Goal: Answer question/provide support: Share knowledge or assist other users

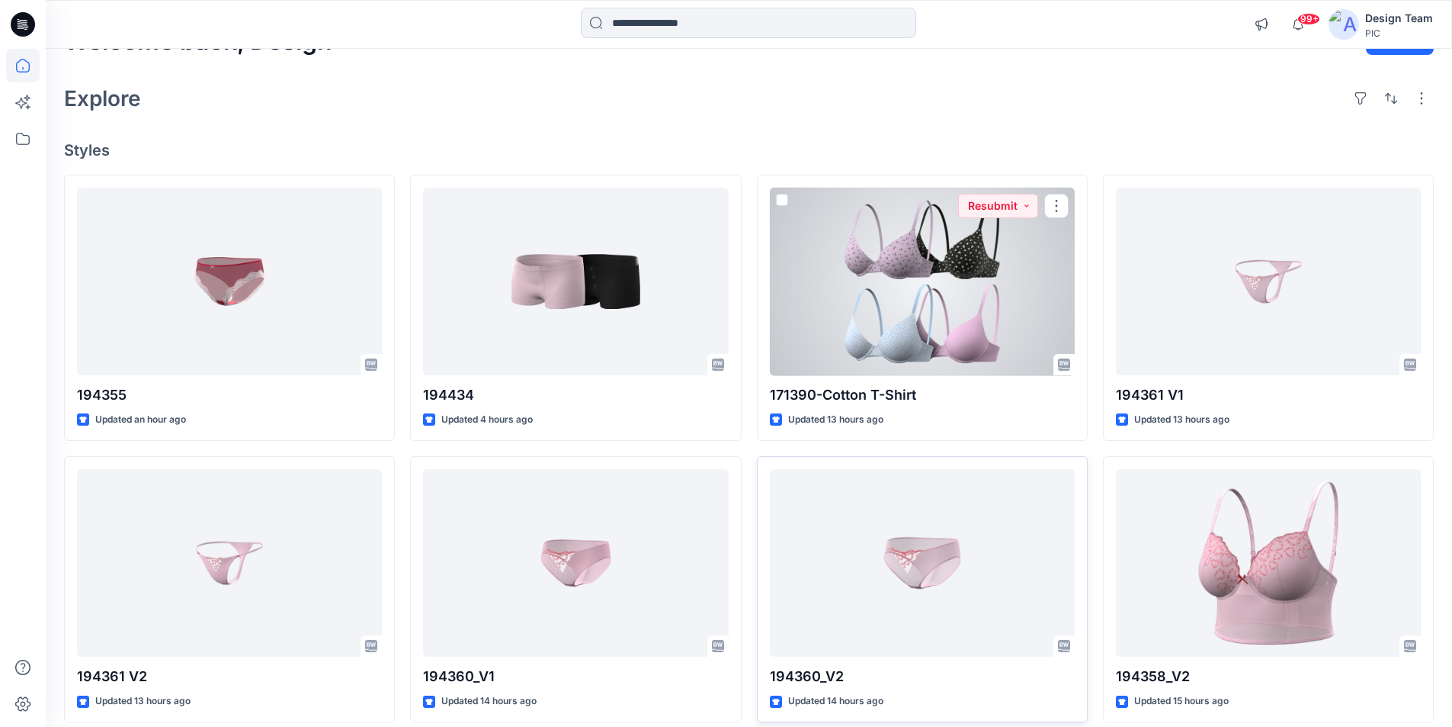
scroll to position [152, 0]
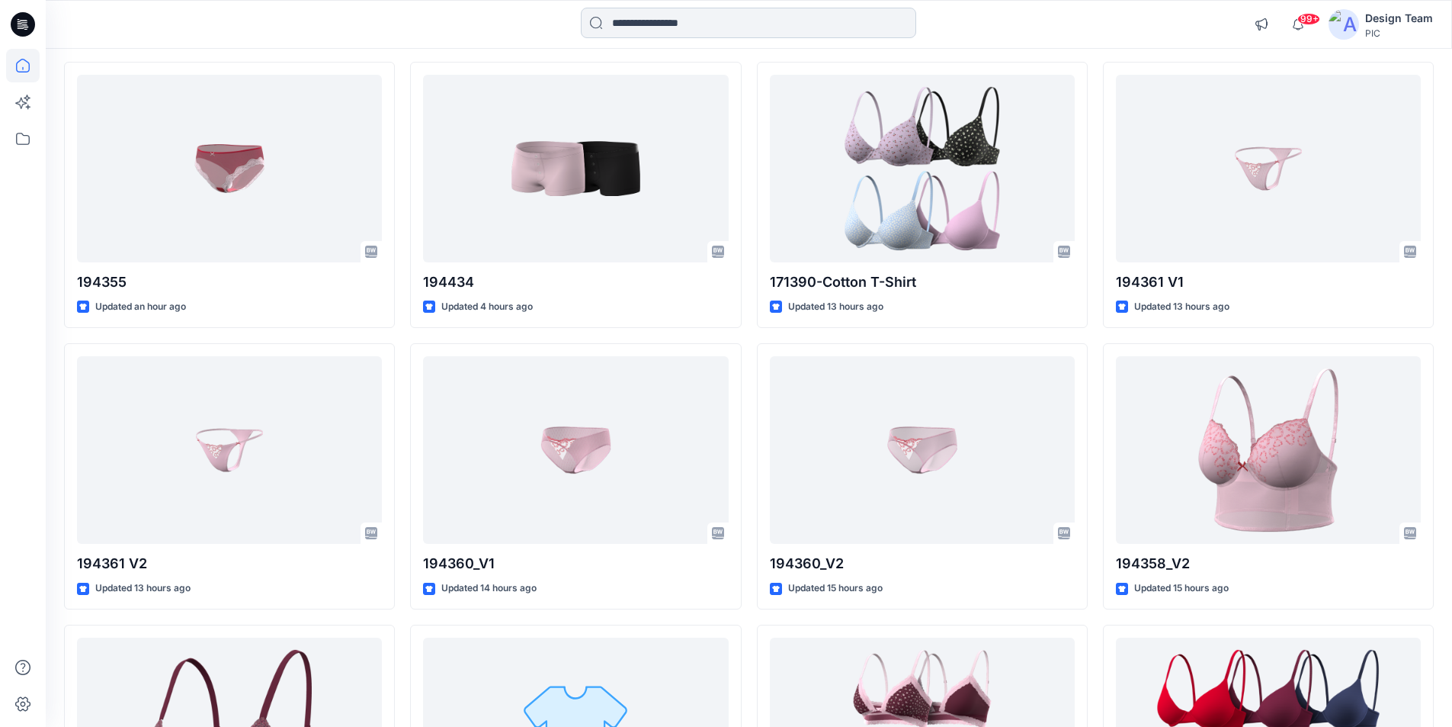
click at [700, 13] on input at bounding box center [748, 23] width 335 height 30
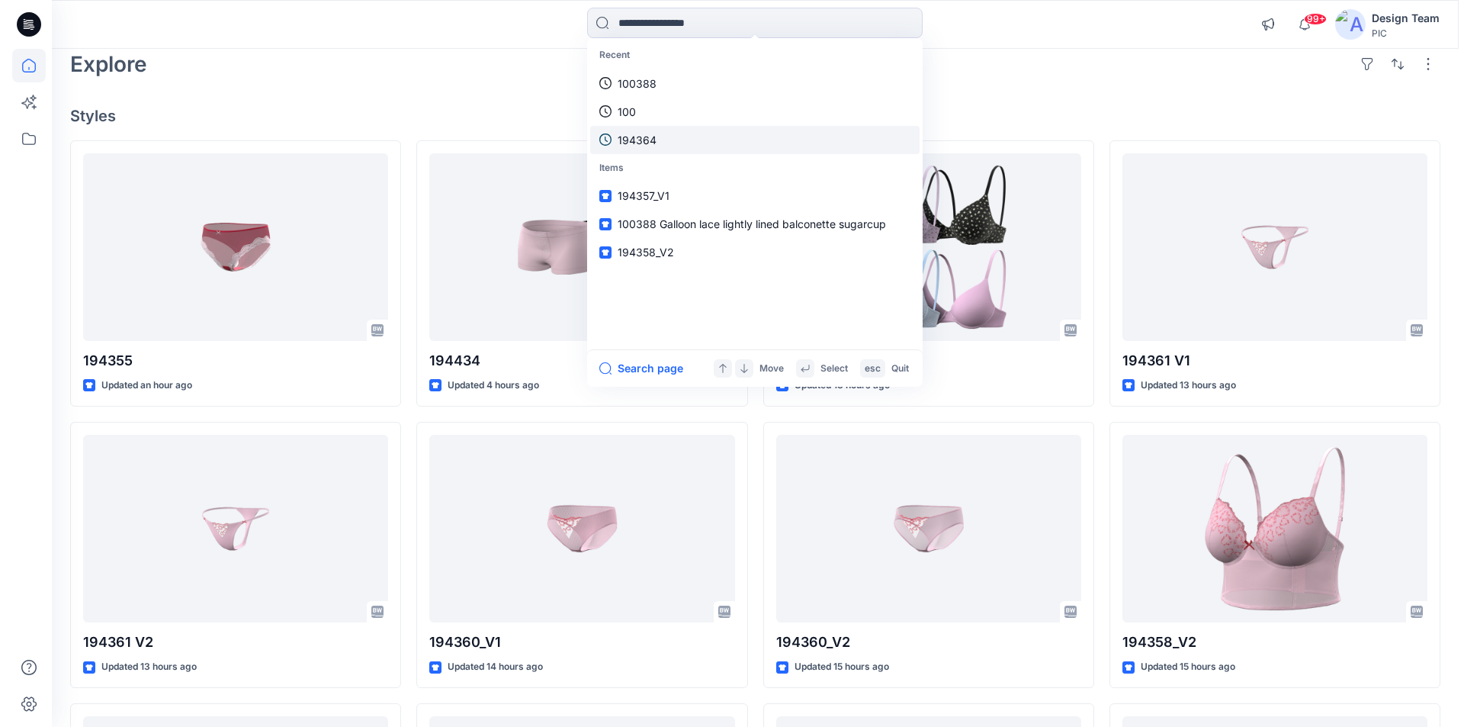
scroll to position [0, 0]
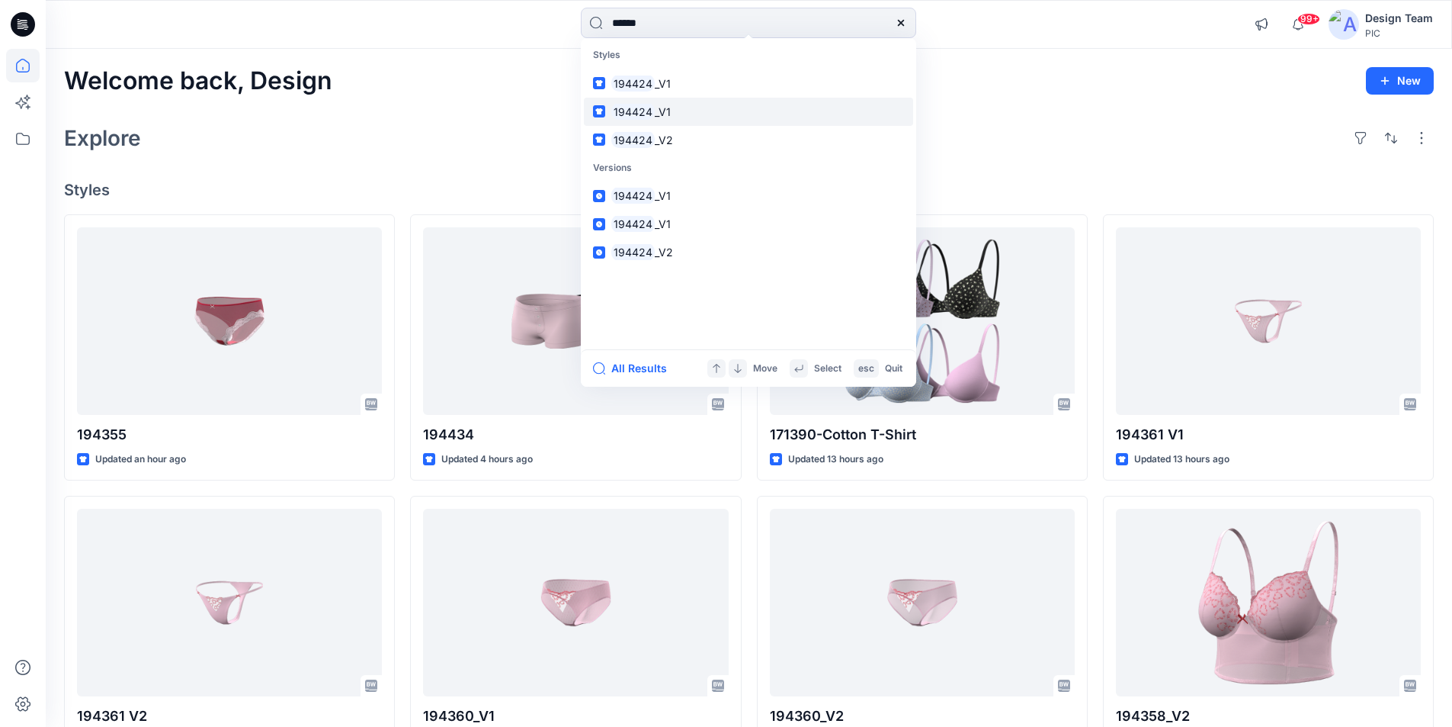
type input "******"
click at [625, 103] on mark "194424" at bounding box center [632, 112] width 43 height 18
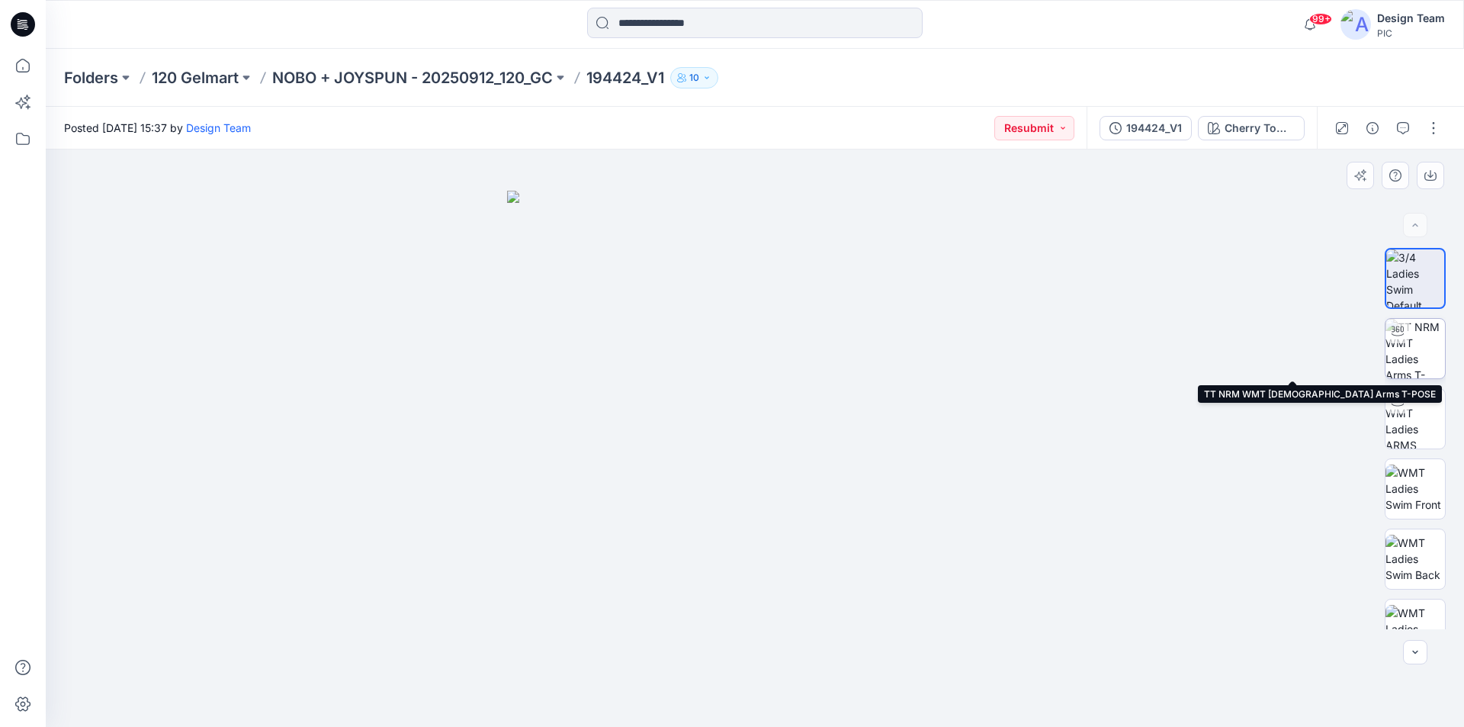
click at [1418, 336] on img at bounding box center [1414, 348] width 59 height 59
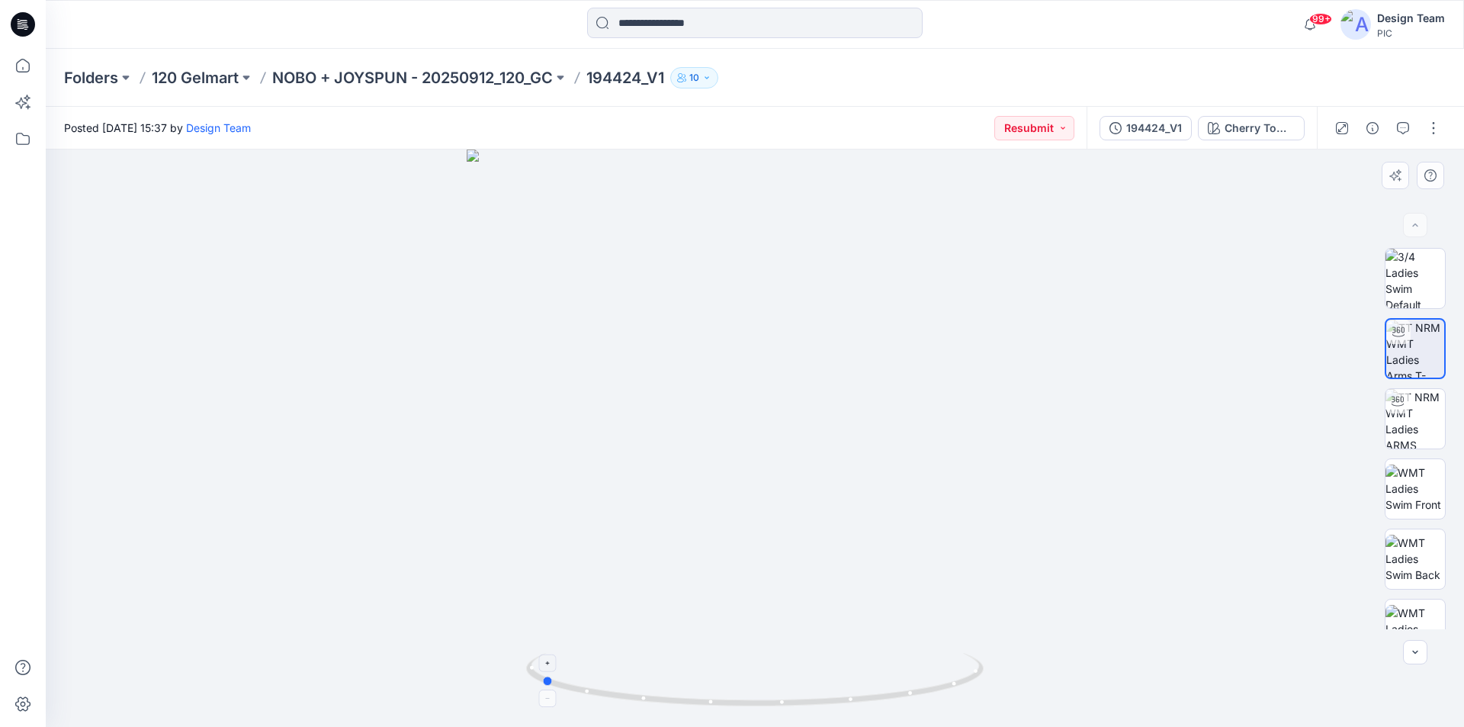
drag, startPoint x: 917, startPoint y: 691, endPoint x: 703, endPoint y: 695, distance: 214.3
click at [703, 695] on icon at bounding box center [756, 681] width 461 height 57
drag, startPoint x: 939, startPoint y: 691, endPoint x: 743, endPoint y: 704, distance: 196.4
click at [743, 704] on icon at bounding box center [756, 681] width 461 height 57
drag, startPoint x: 769, startPoint y: 712, endPoint x: 772, endPoint y: 675, distance: 36.7
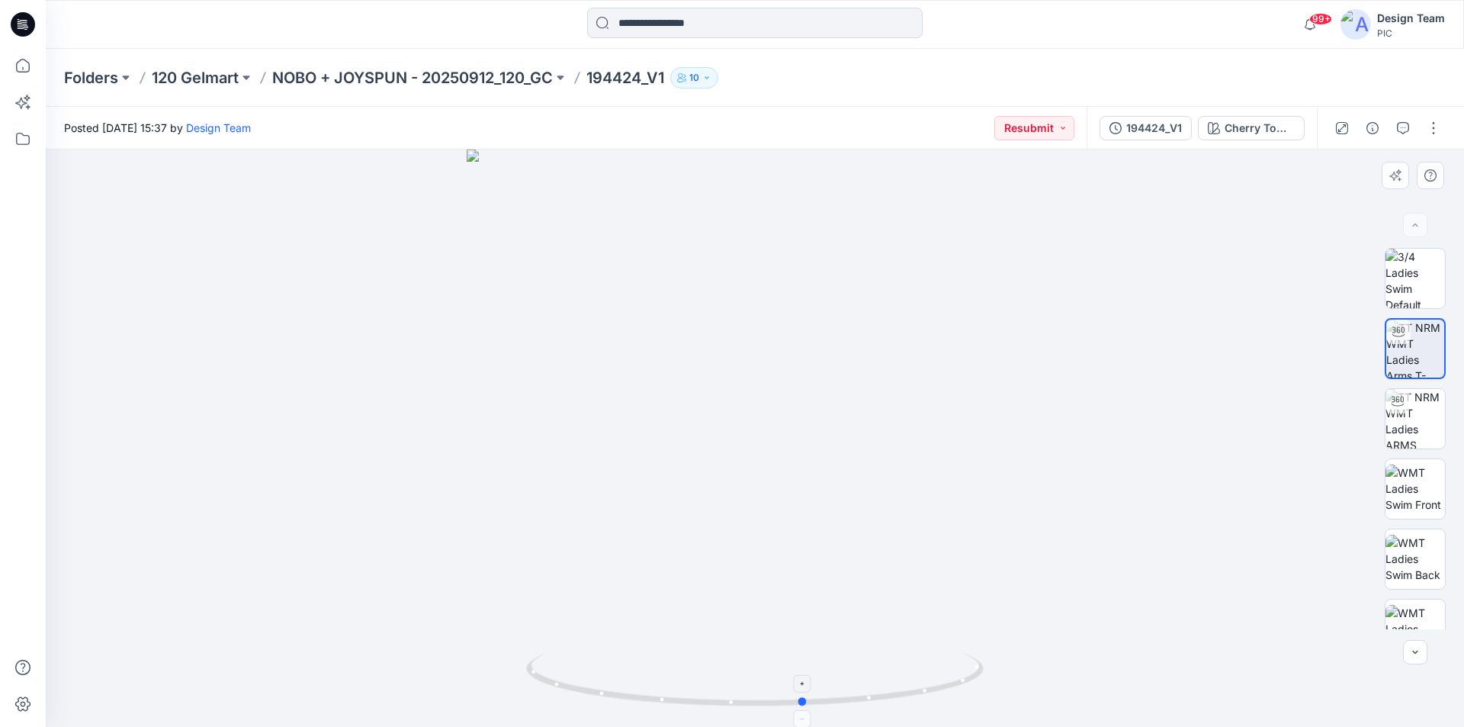
click at [772, 675] on div at bounding box center [755, 437] width 1418 height 577
click at [1407, 128] on icon "button" at bounding box center [1403, 128] width 12 height 12
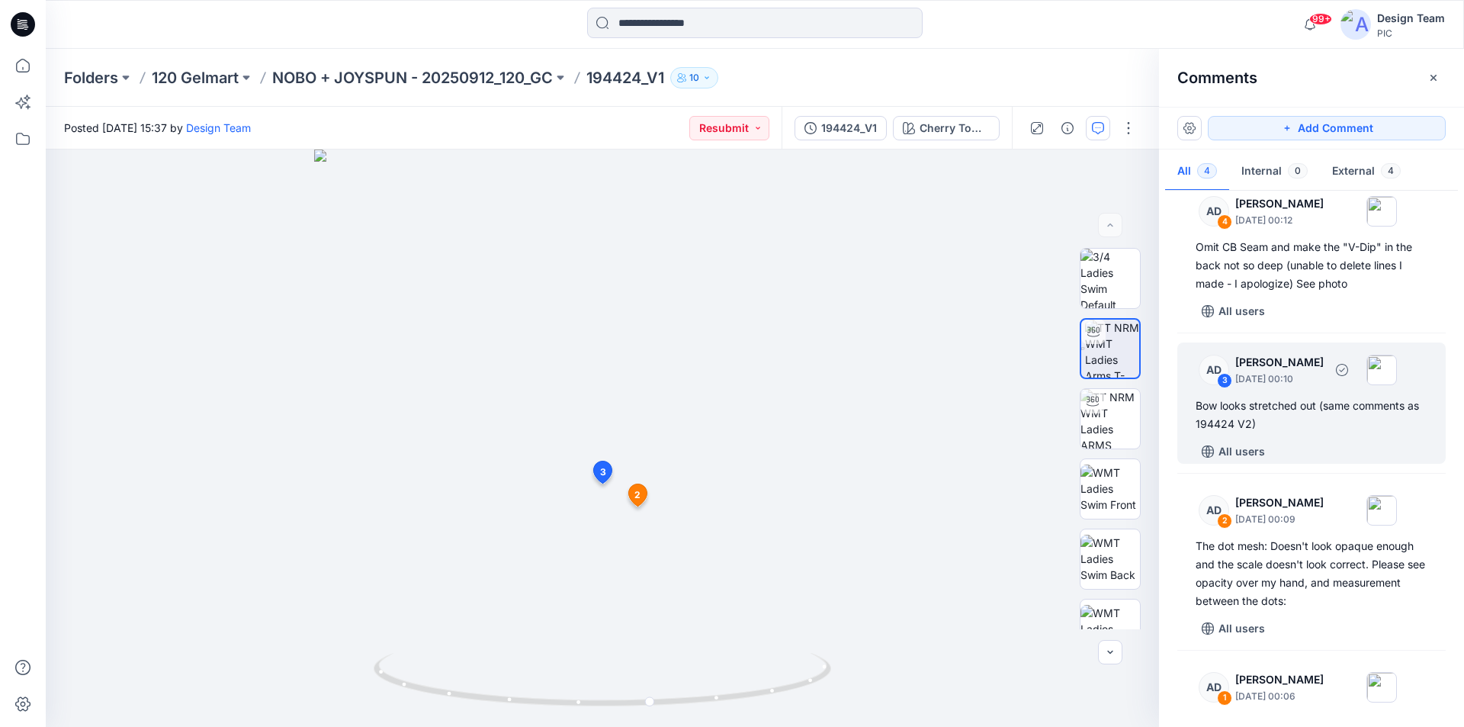
scroll to position [40, 0]
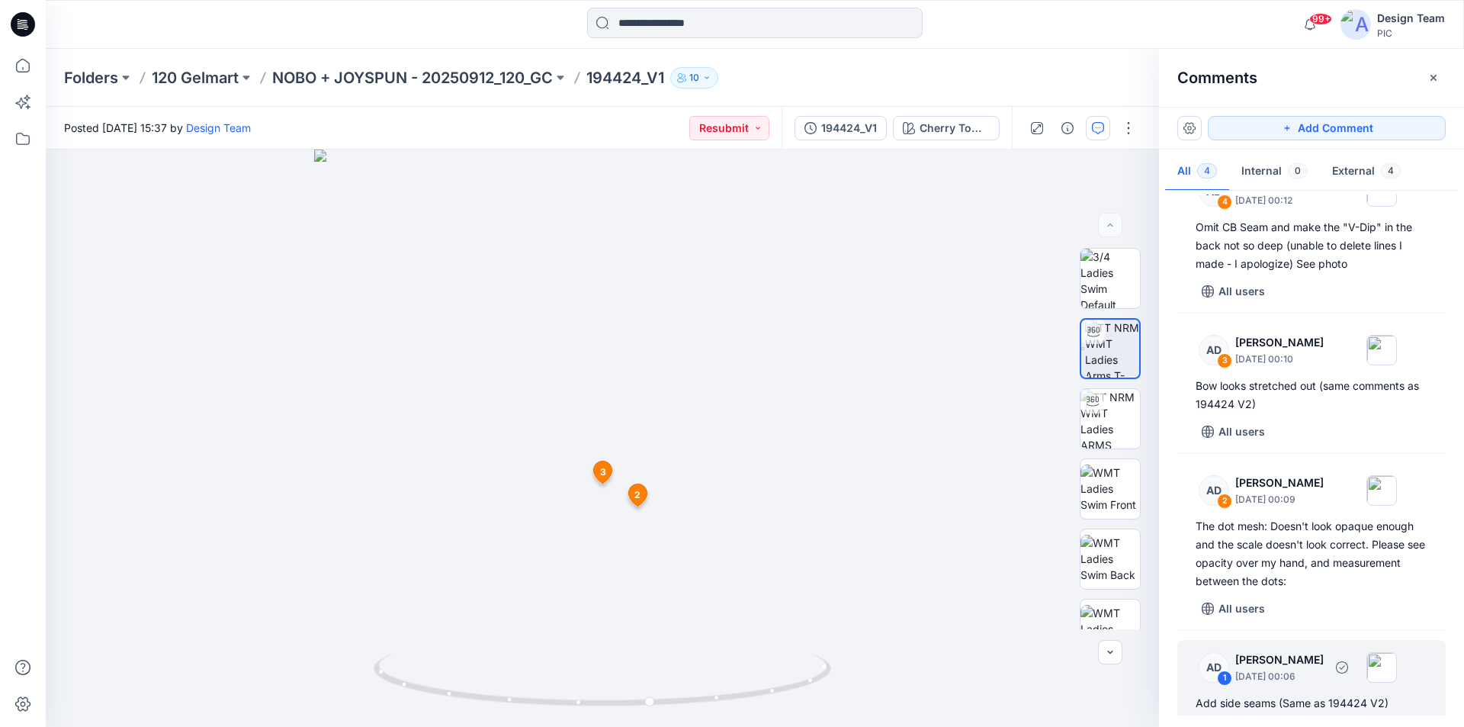
click at [1347, 694] on div "Add side seams (Same as 194424 V2)" at bounding box center [1311, 703] width 232 height 18
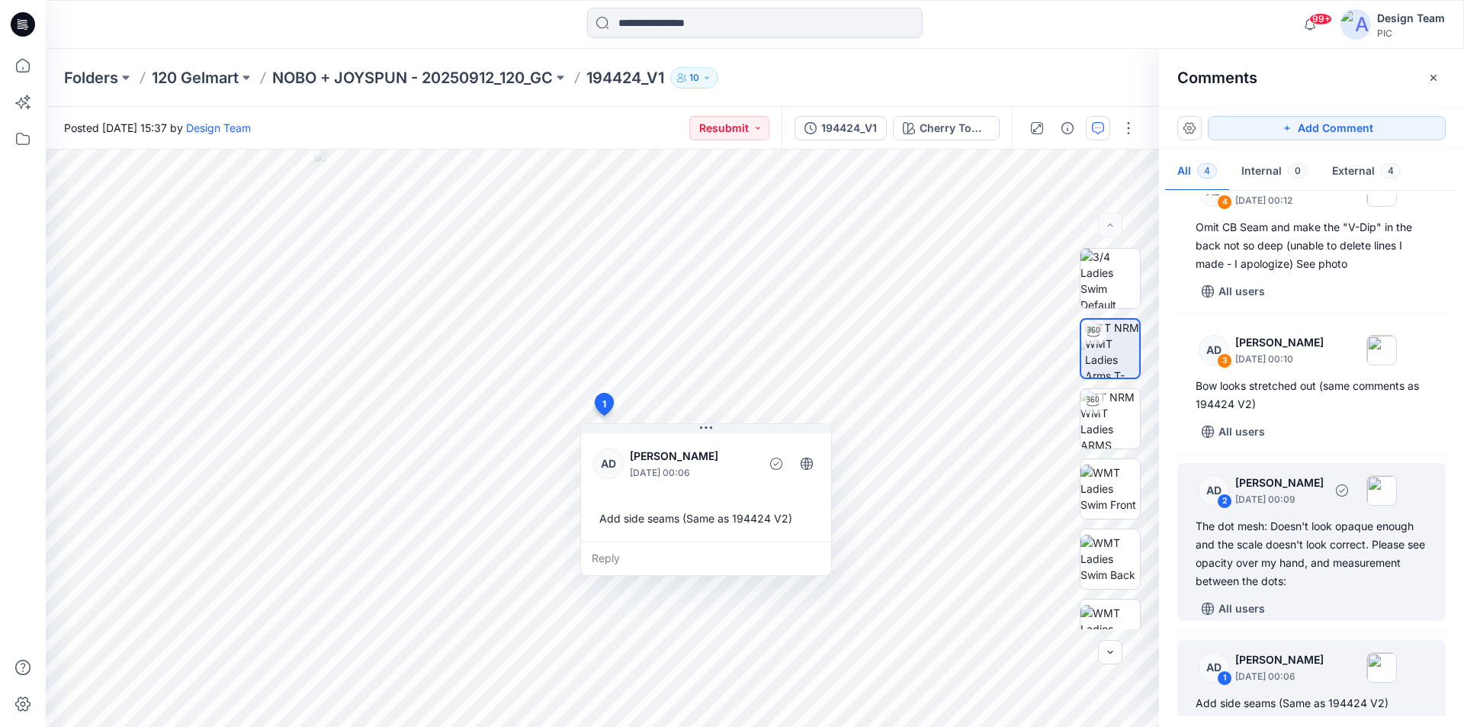
click at [1349, 517] on div "The dot mesh: Doesn't look opaque enough and the scale doesn't look correct. Pl…" at bounding box center [1311, 553] width 232 height 73
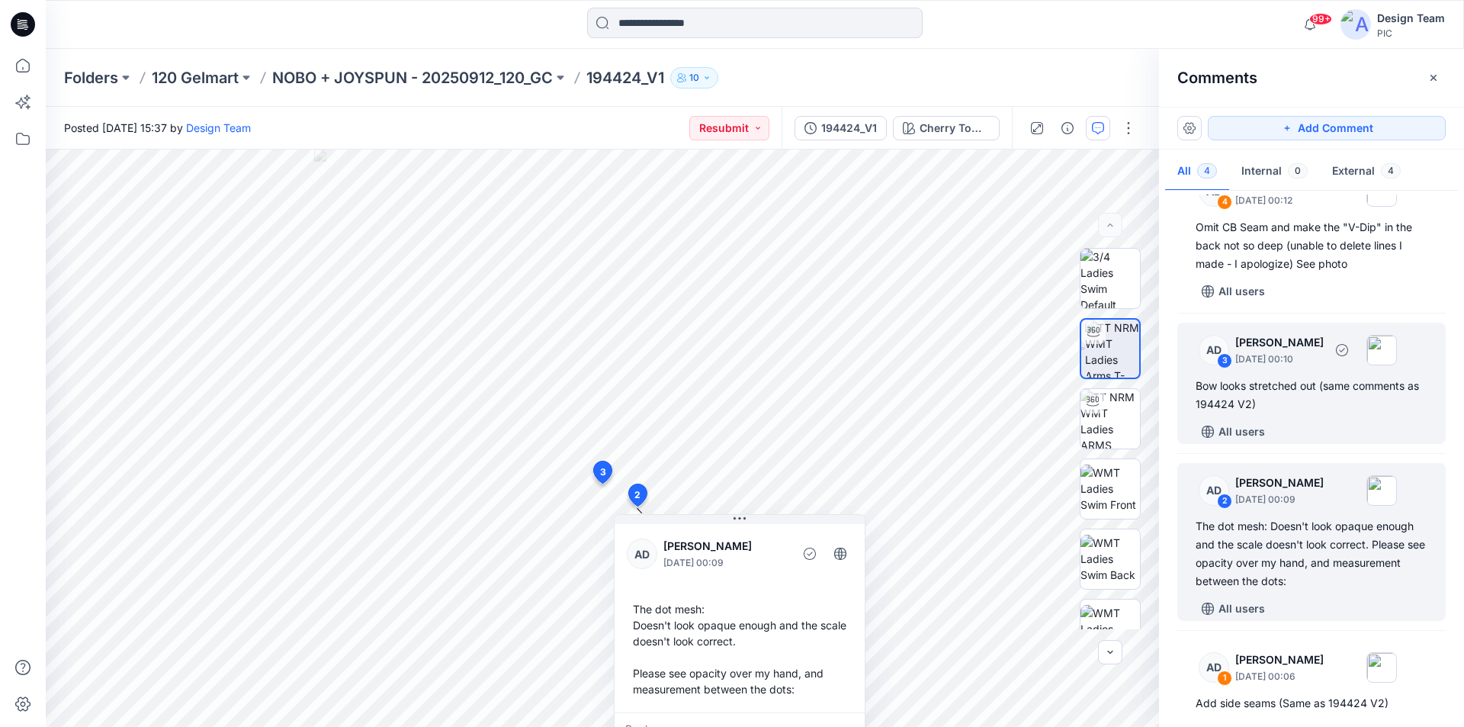
click at [1307, 377] on div "Bow looks stretched out (same comments as 194424 V2)" at bounding box center [1311, 395] width 232 height 37
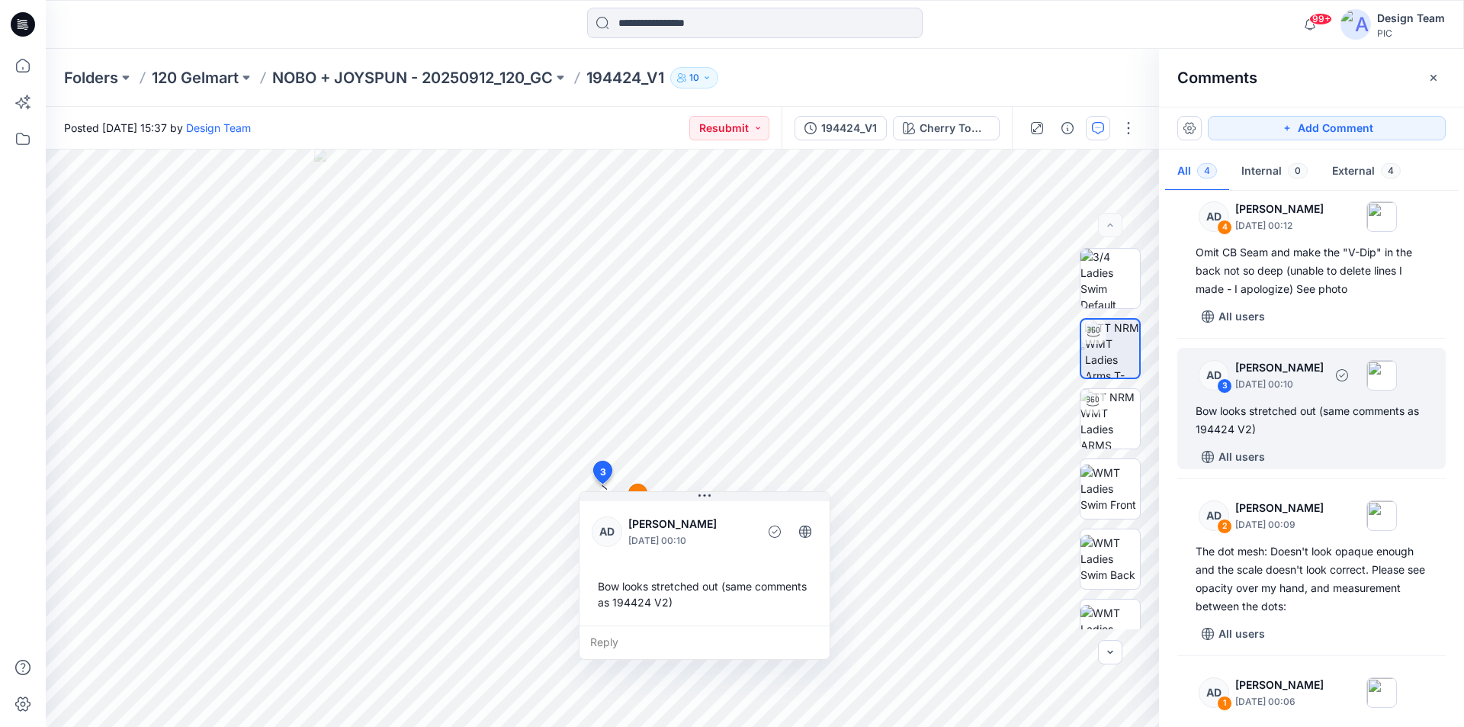
scroll to position [0, 0]
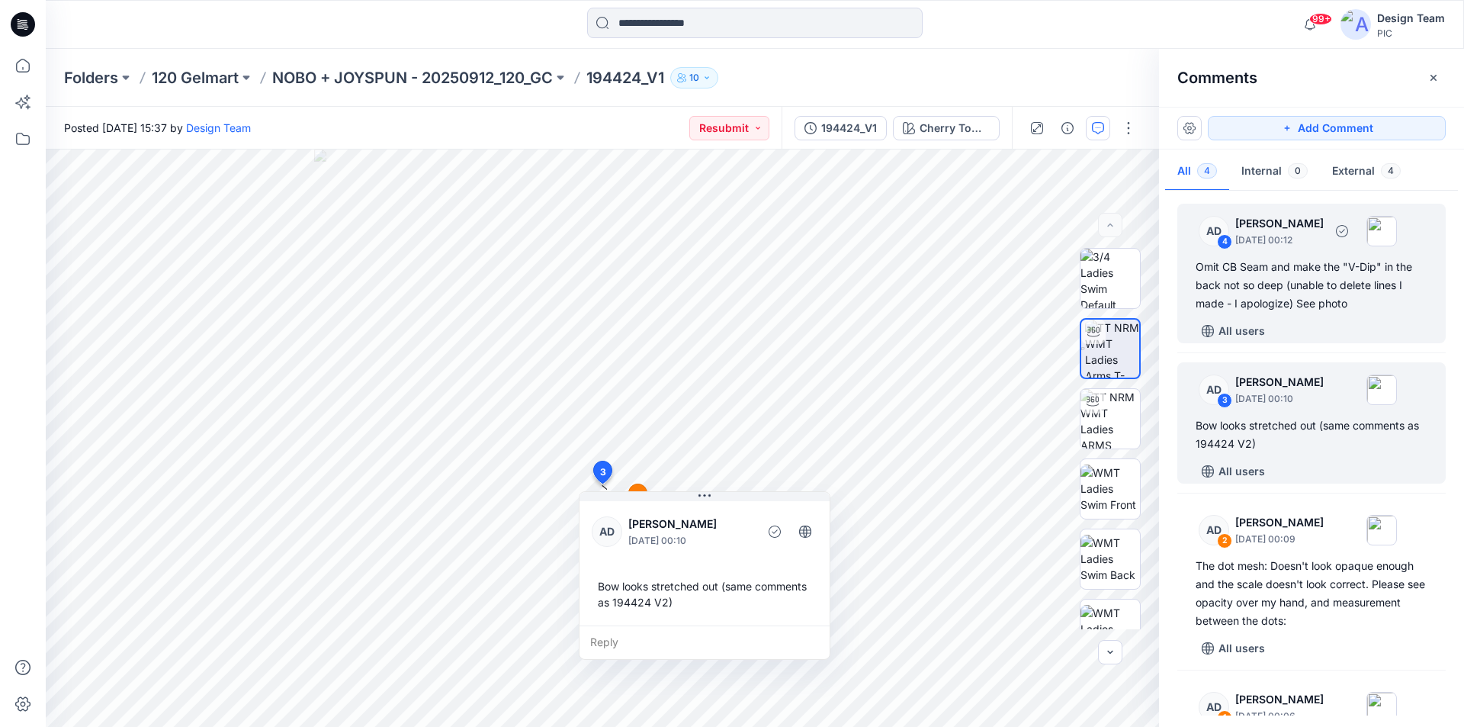
click at [1317, 278] on div "Omit CB Seam and make the "V-Dip" in the back not so deep (unable to delete lin…" at bounding box center [1311, 285] width 232 height 55
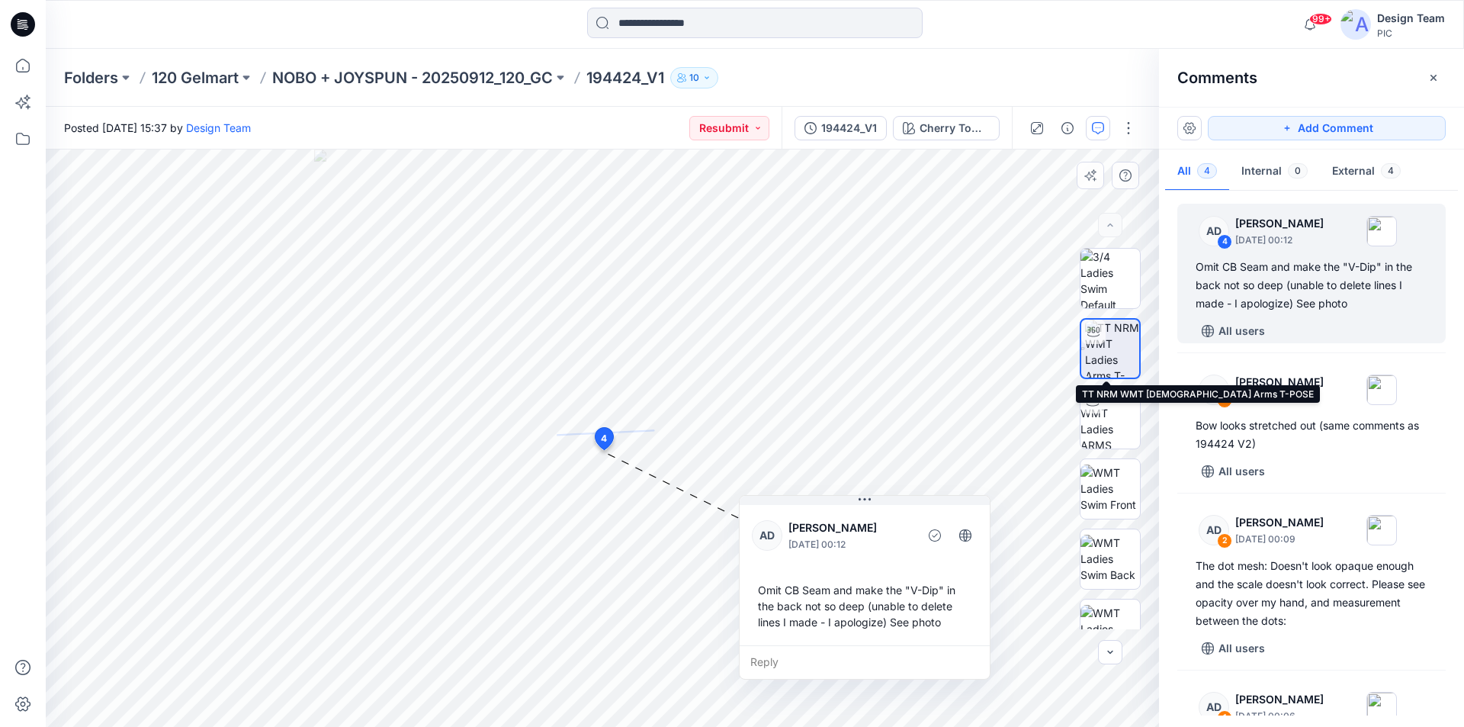
click at [1113, 347] on img at bounding box center [1112, 348] width 54 height 58
click at [1440, 79] on button "button" at bounding box center [1433, 78] width 24 height 24
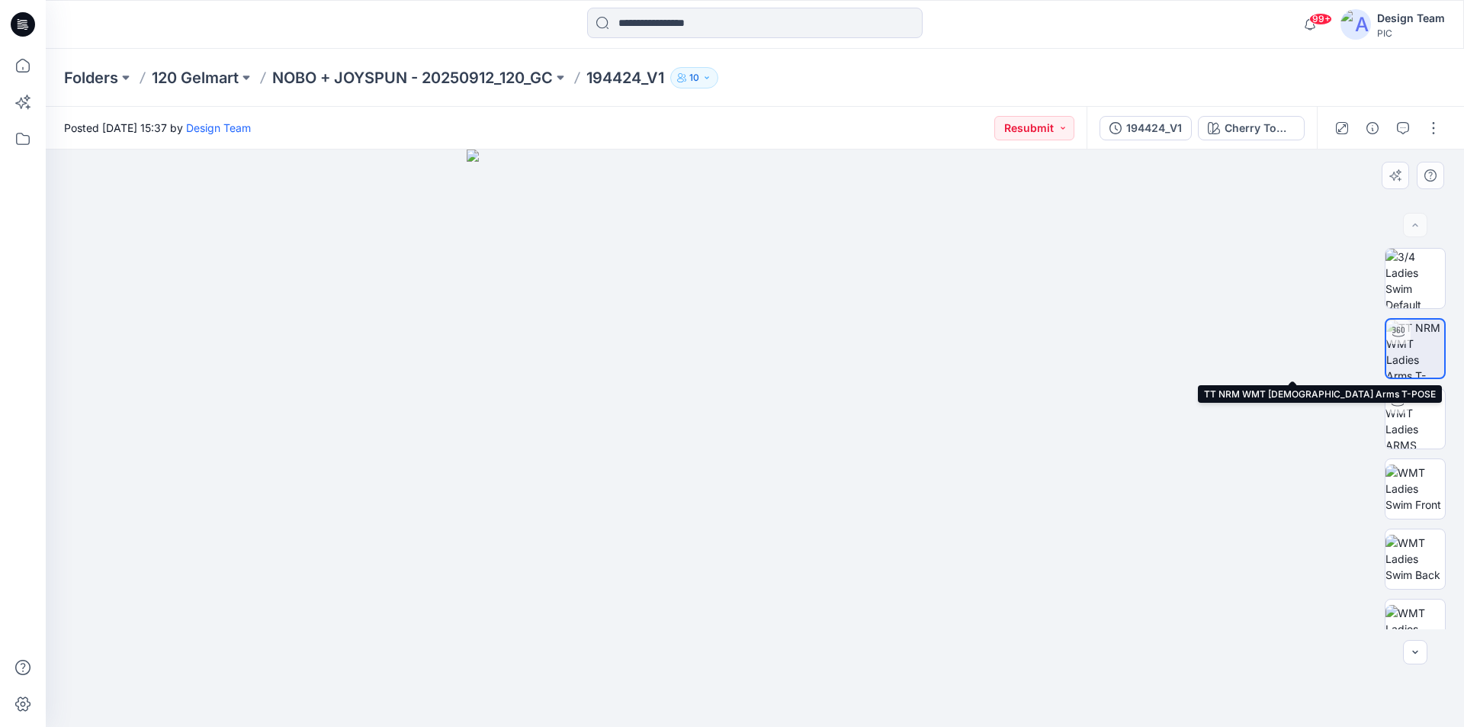
click at [1413, 338] on img at bounding box center [1415, 348] width 58 height 58
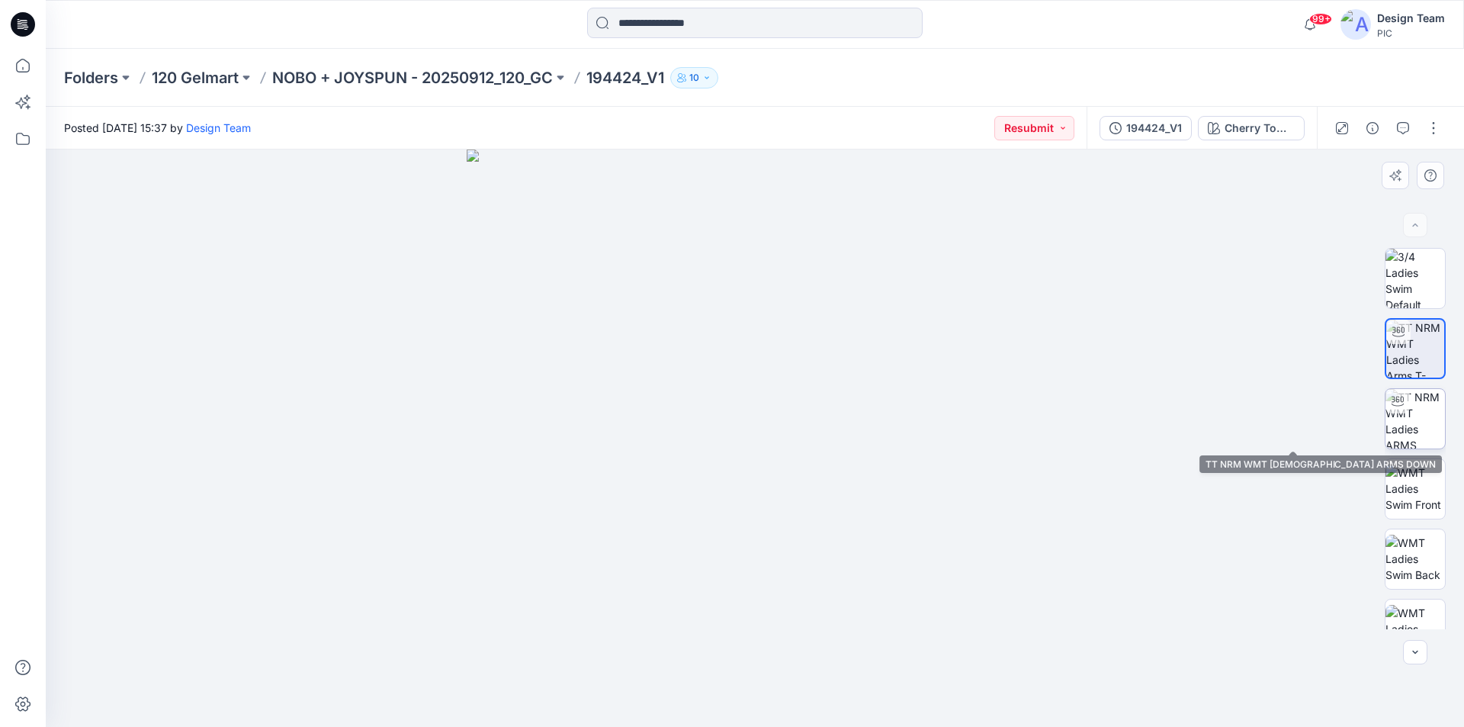
click at [1411, 416] on img at bounding box center [1414, 418] width 59 height 59
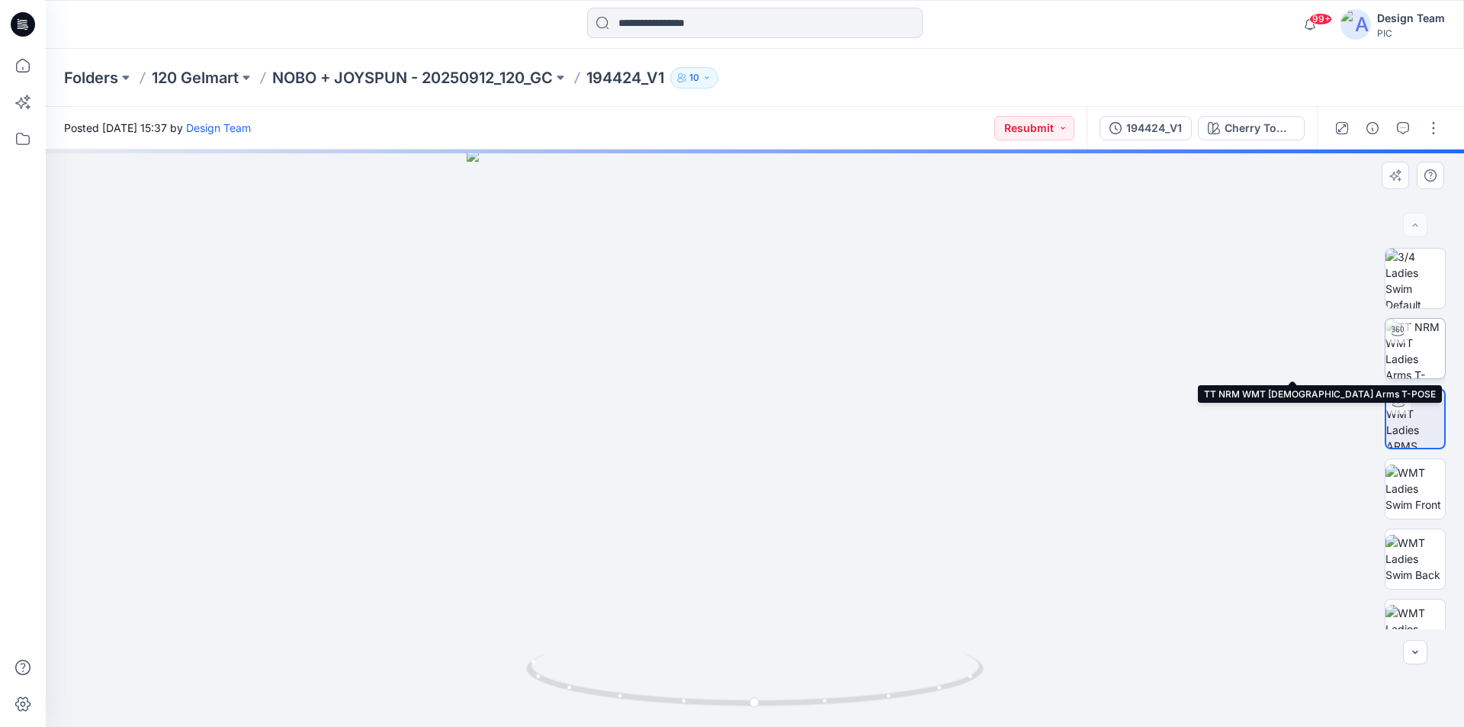
click at [1410, 335] on img at bounding box center [1414, 348] width 59 height 59
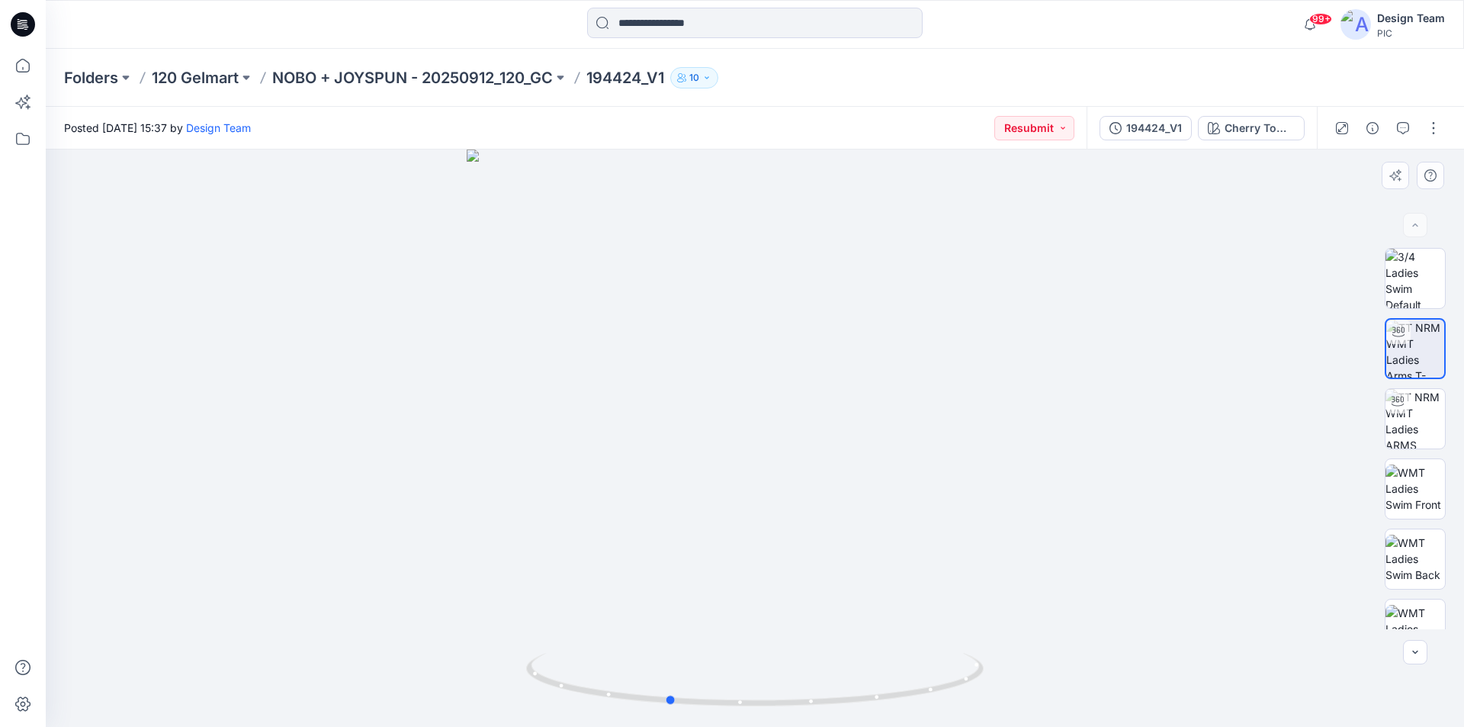
drag, startPoint x: 967, startPoint y: 688, endPoint x: 880, endPoint y: 711, distance: 89.9
click at [880, 711] on div at bounding box center [755, 437] width 1418 height 577
drag, startPoint x: 964, startPoint y: 686, endPoint x: 823, endPoint y: 659, distance: 143.7
click at [843, 672] on icon at bounding box center [756, 681] width 461 height 57
click at [1406, 122] on button "button" at bounding box center [1403, 128] width 24 height 24
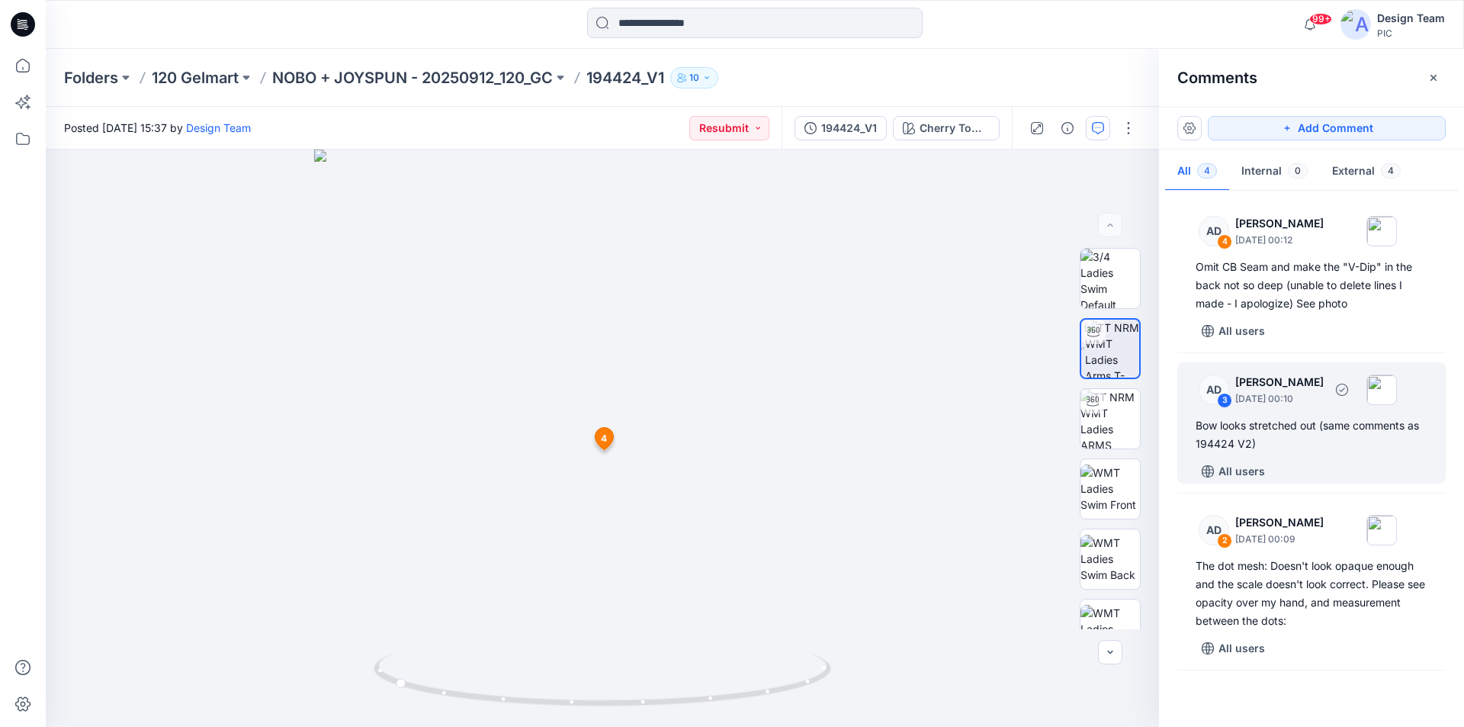
scroll to position [40, 0]
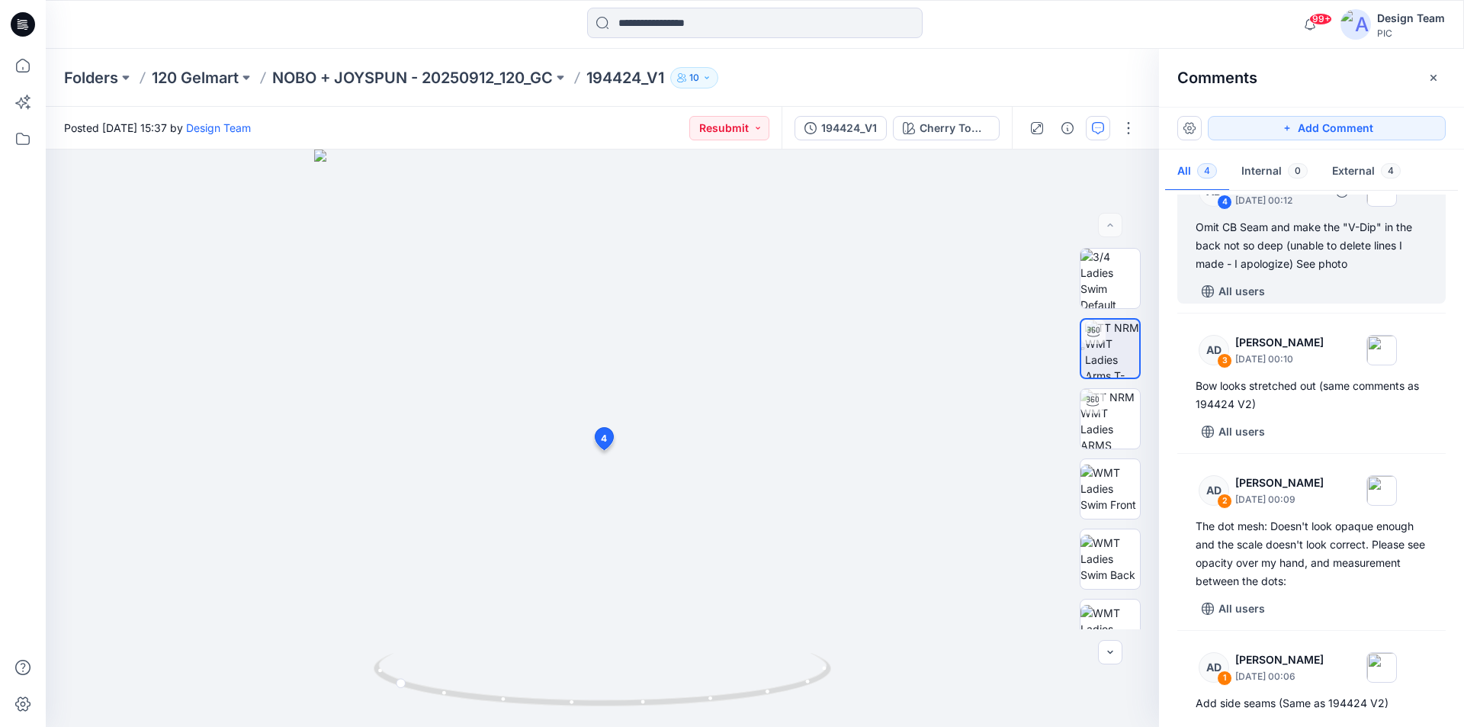
click at [1314, 249] on div "Omit CB Seam and make the "V-Dip" in the back not so deep (unable to delete lin…" at bounding box center [1311, 245] width 232 height 55
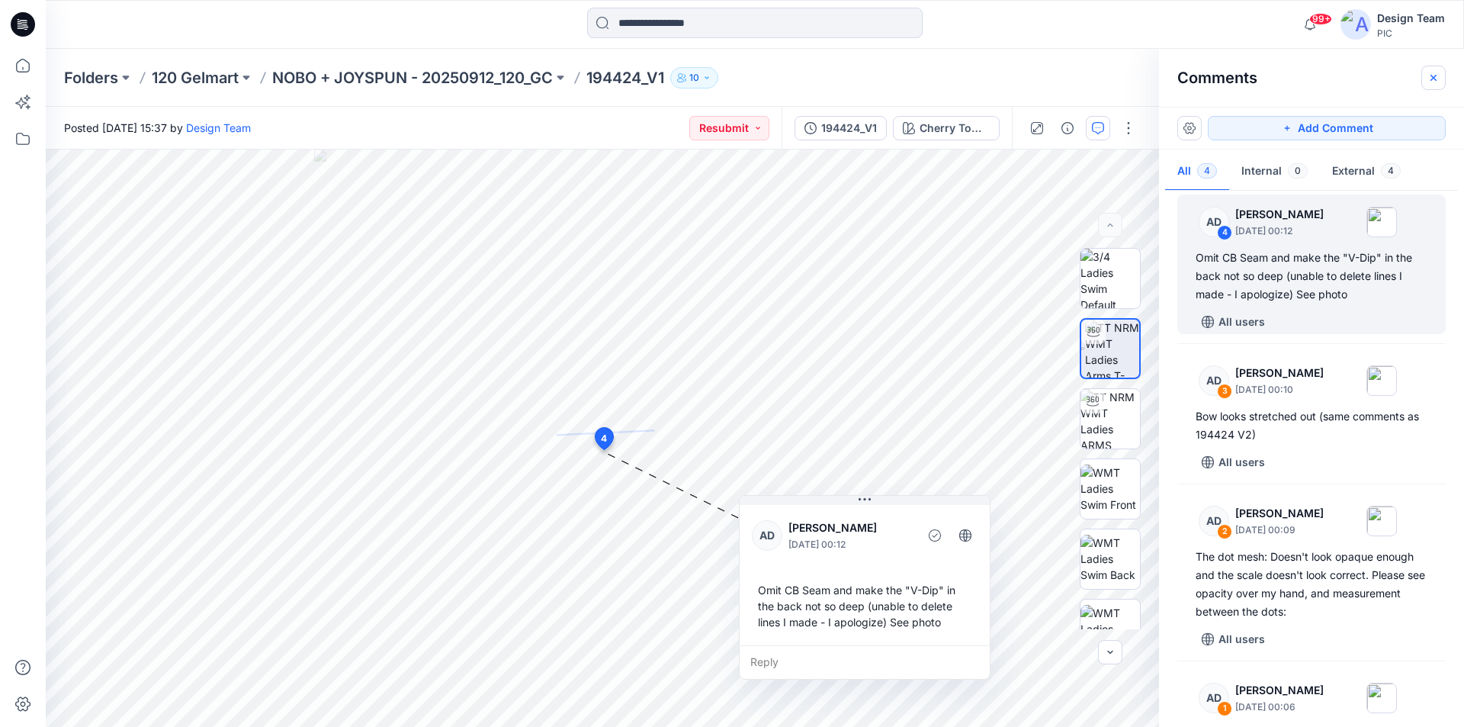
click at [1436, 76] on icon "button" at bounding box center [1433, 78] width 12 height 12
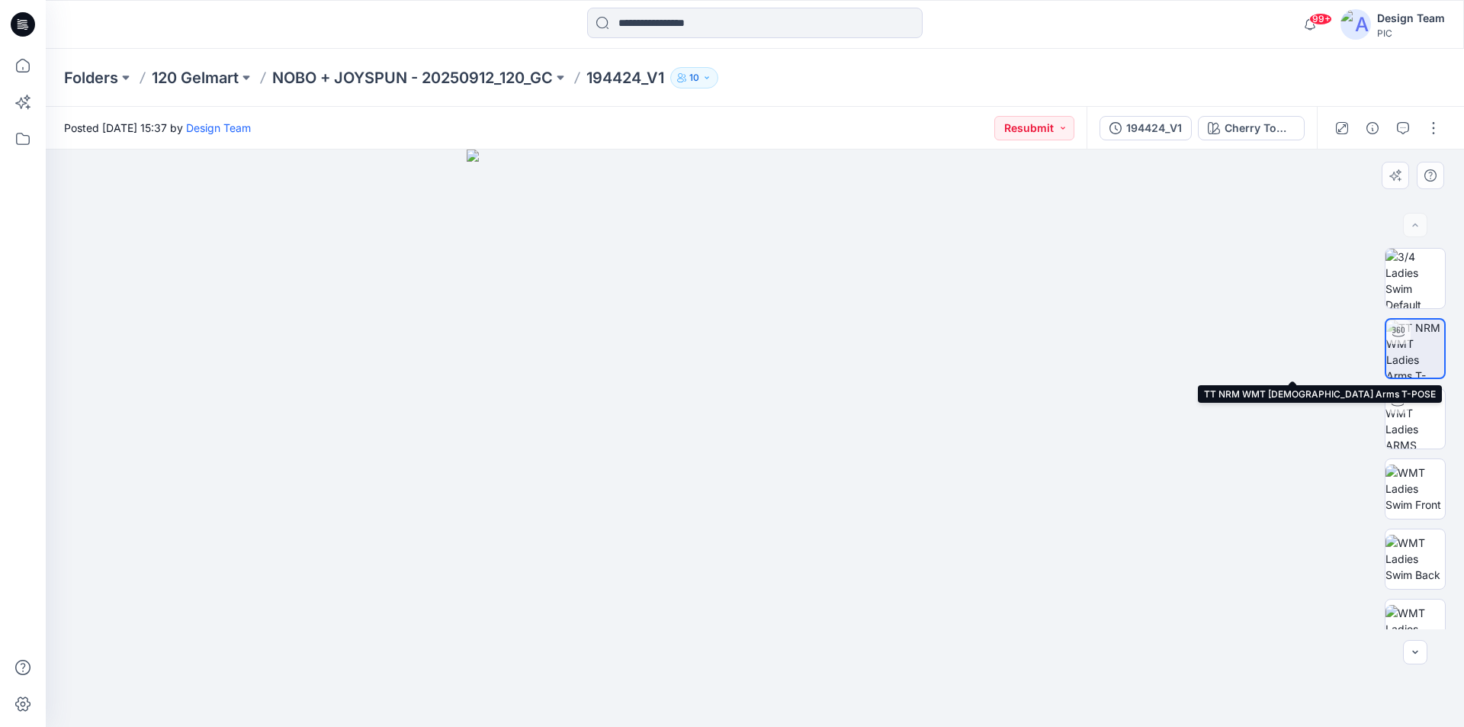
click at [1407, 344] on img at bounding box center [1415, 348] width 58 height 58
click at [1409, 125] on icon "button" at bounding box center [1403, 128] width 12 height 12
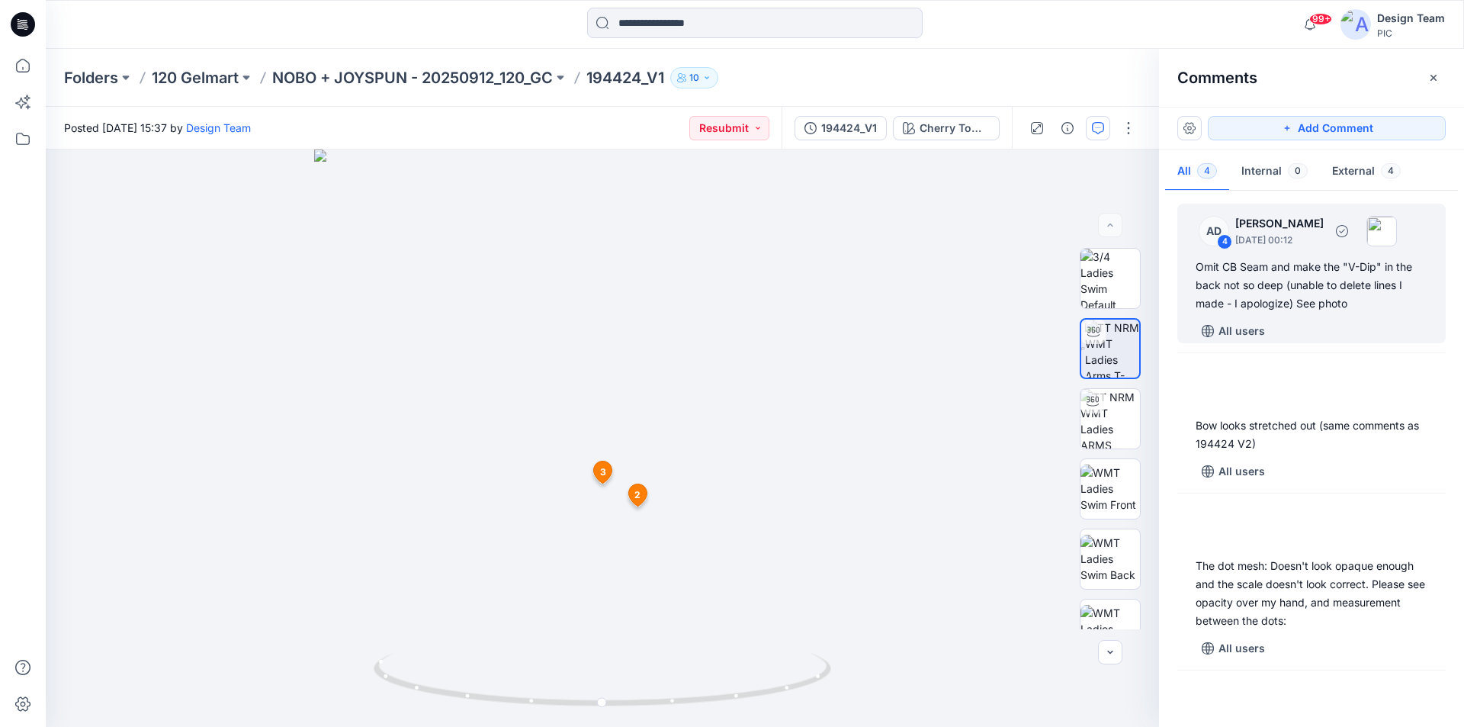
click at [1314, 299] on div "Omit CB Seam and make the "V-Dip" in the back not so deep (unable to delete lin…" at bounding box center [1311, 285] width 232 height 55
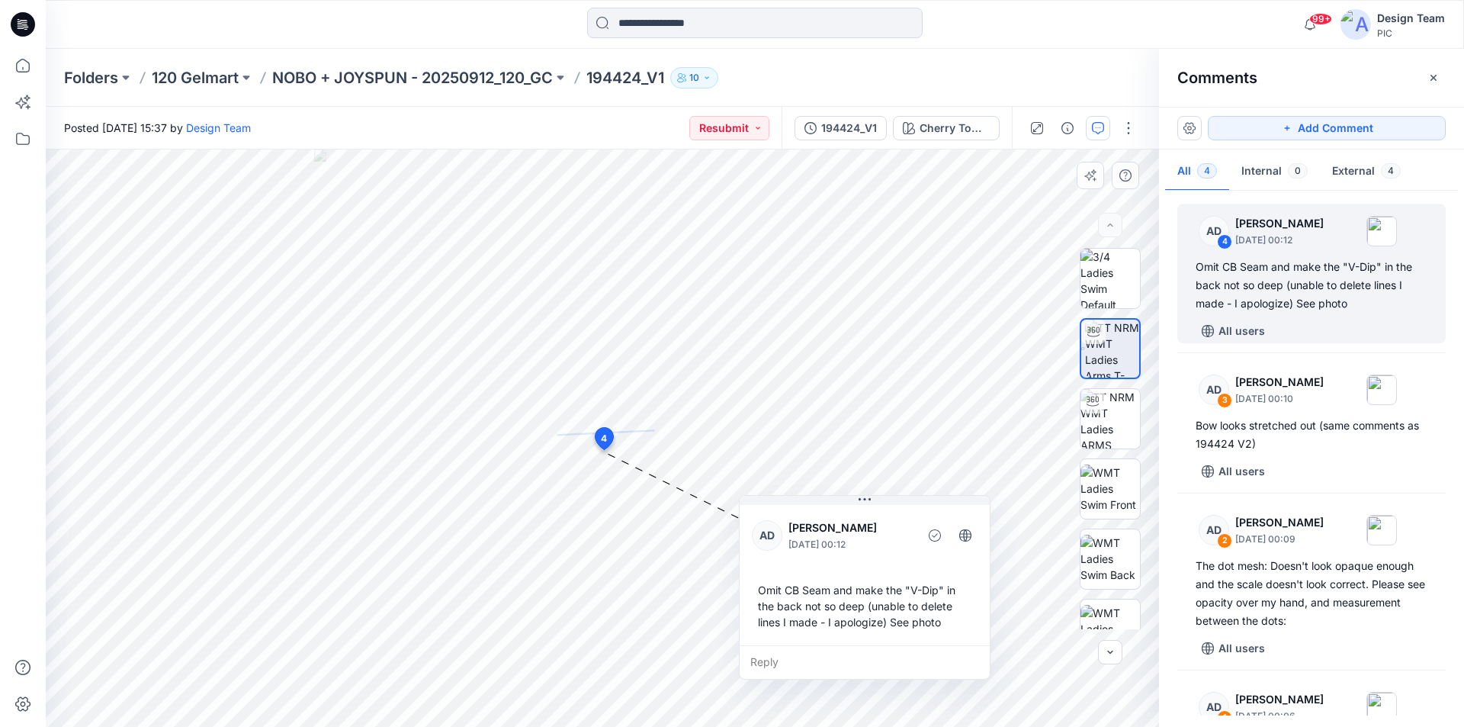
click at [823, 647] on div "Reply" at bounding box center [865, 662] width 250 height 34
click at [469, 81] on p "NOBO + JOYSPUN - 20250912_120_GC" at bounding box center [412, 77] width 281 height 21
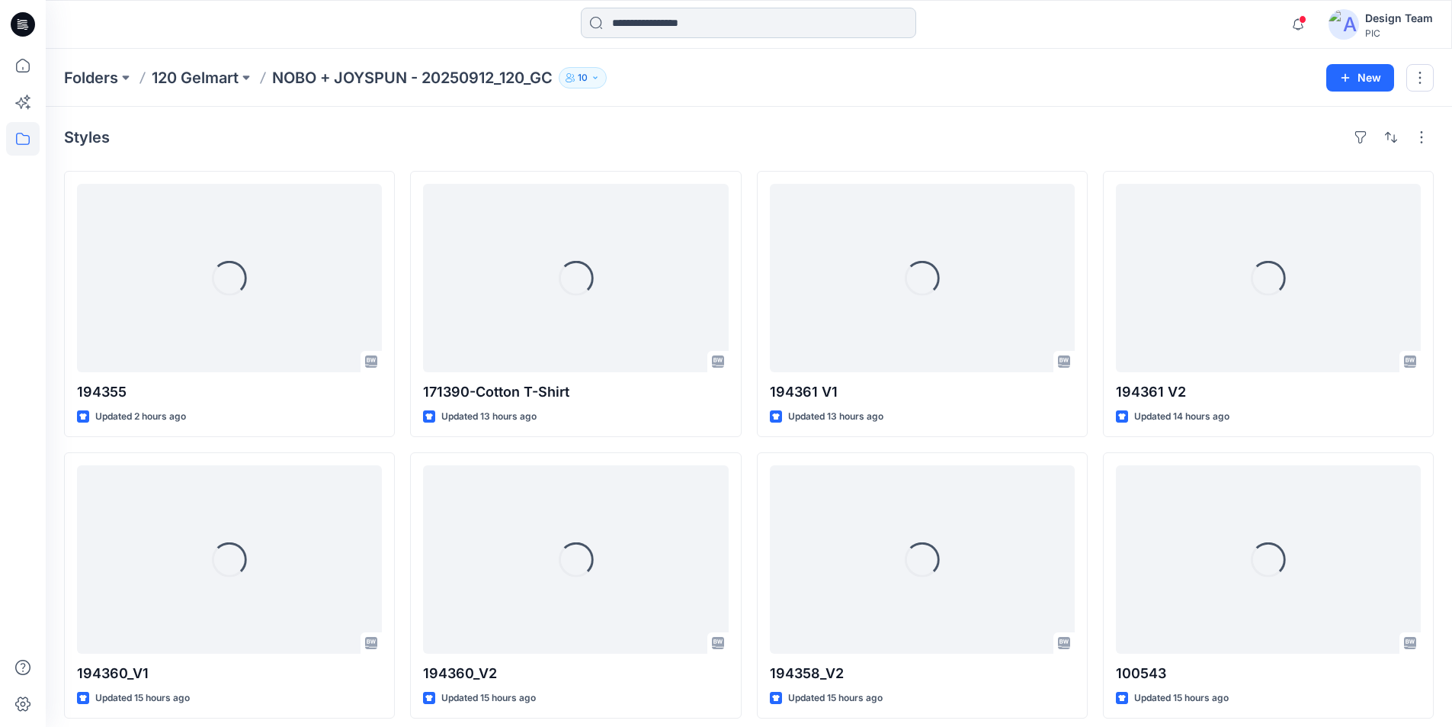
click at [684, 23] on input at bounding box center [748, 23] width 335 height 30
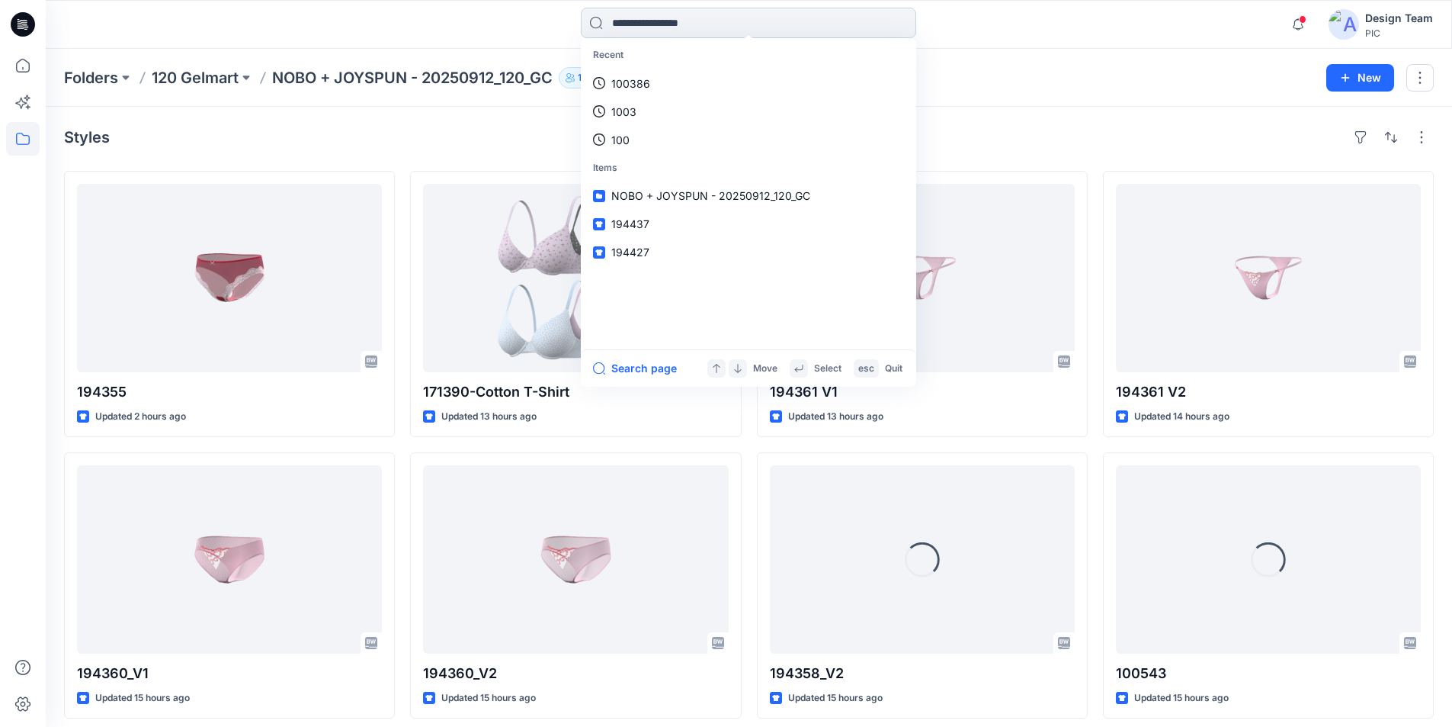
paste input "******"
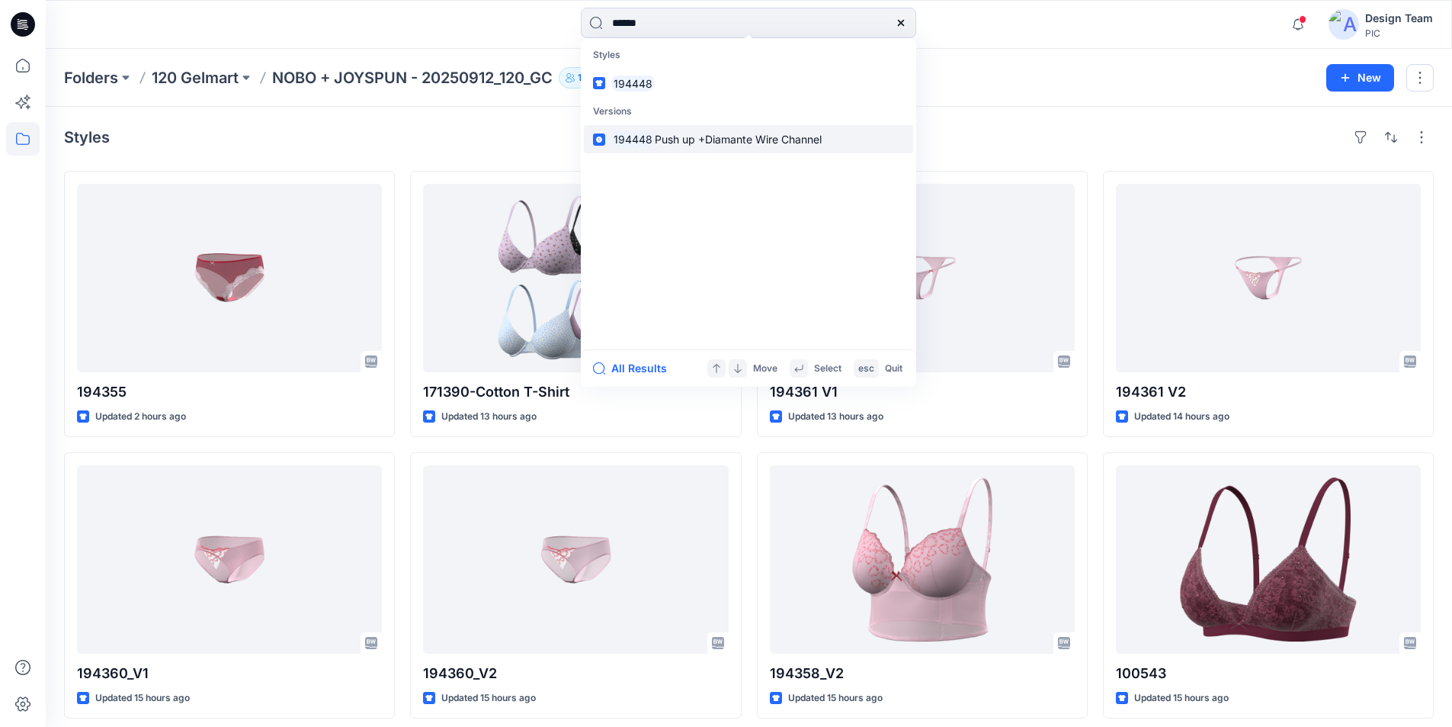
type input "******"
click at [640, 130] on mark "194448" at bounding box center [632, 139] width 43 height 18
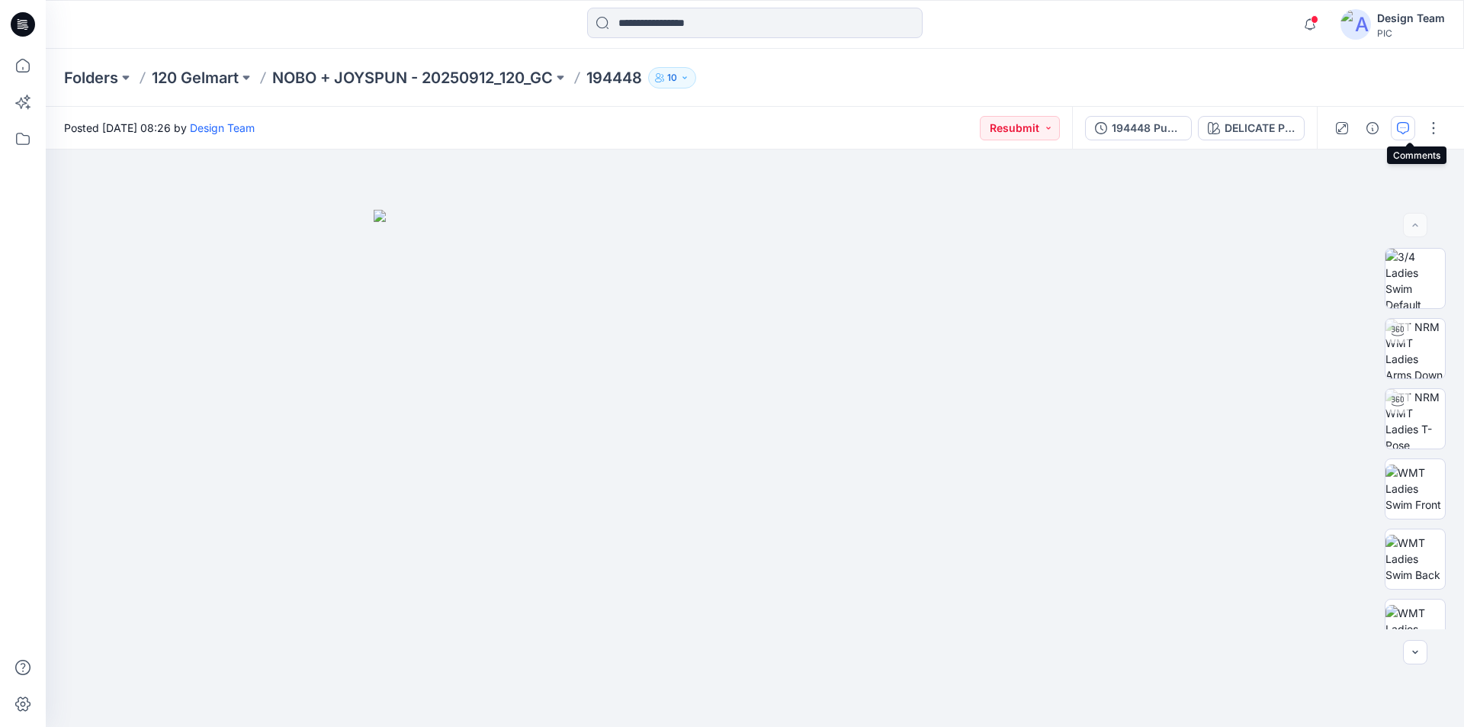
click at [1406, 124] on icon "button" at bounding box center [1403, 128] width 12 height 12
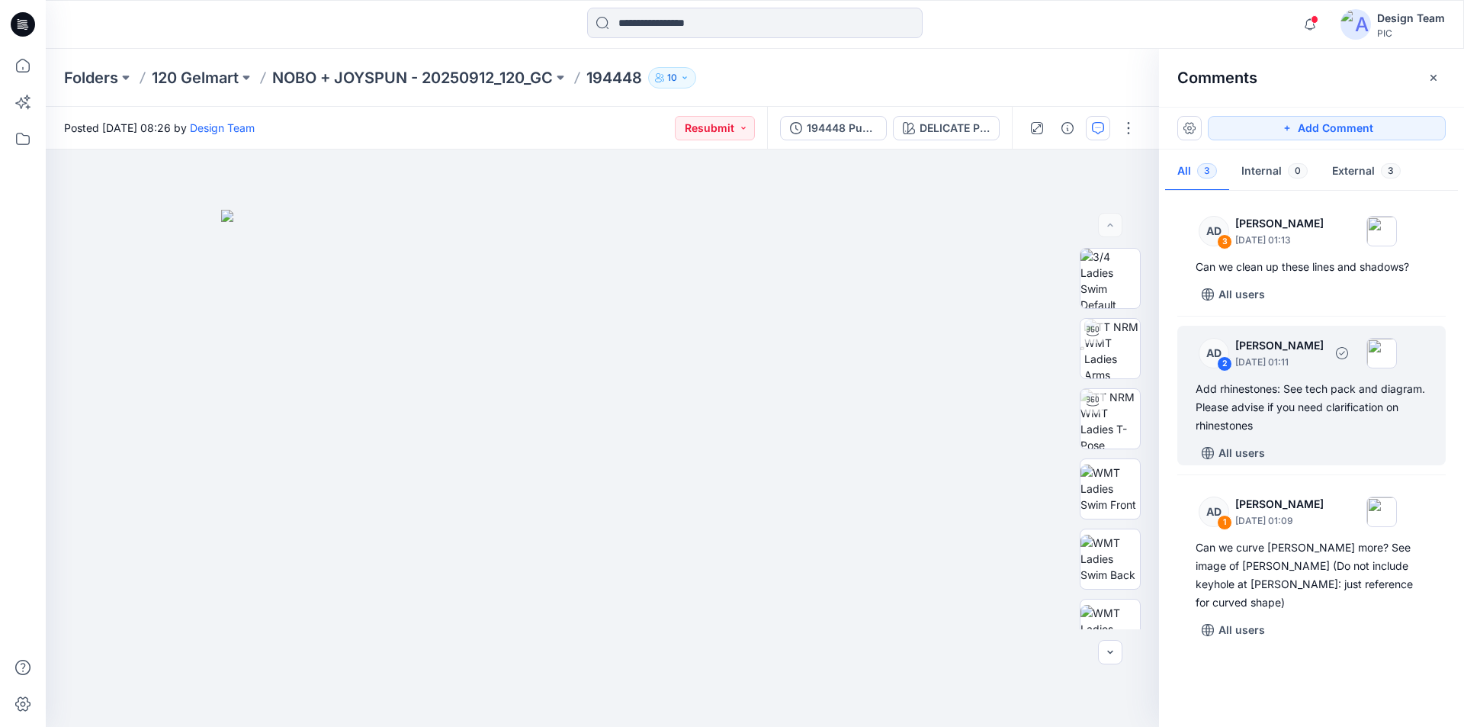
click at [1335, 402] on div "Add rhinestones: See tech pack and diagram. Please advise if you need clarifica…" at bounding box center [1311, 407] width 232 height 55
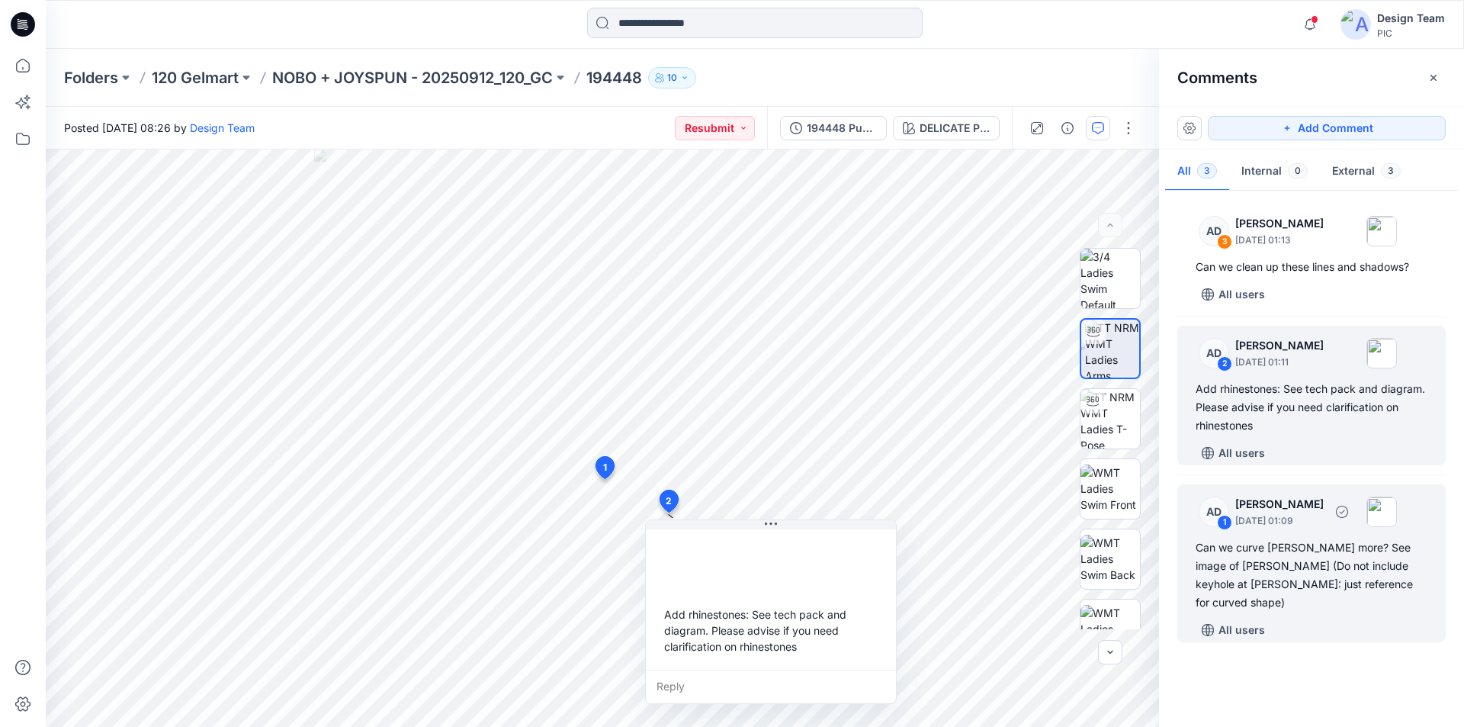
click at [1357, 538] on div "Can we curve [PERSON_NAME] more? See image of [PERSON_NAME] (Do not include key…" at bounding box center [1311, 574] width 232 height 73
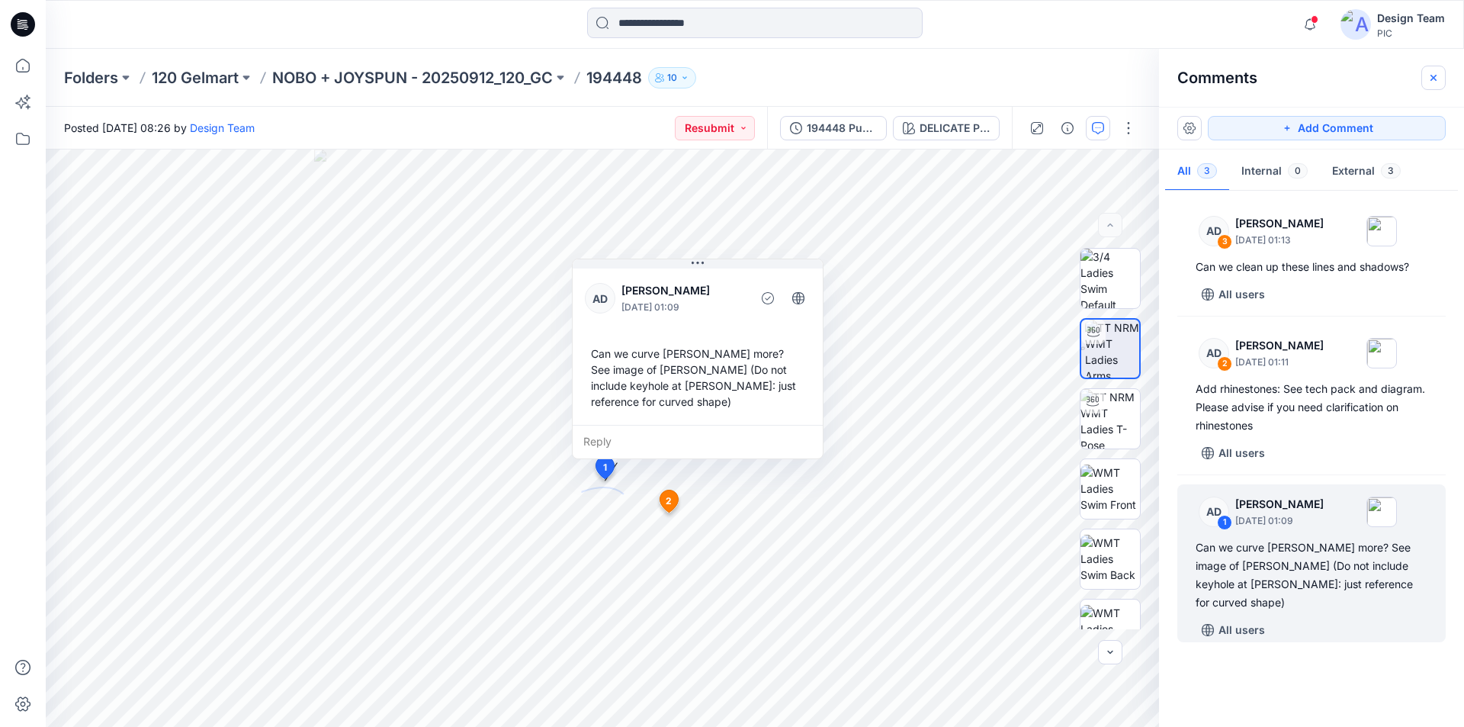
click at [1436, 72] on button "button" at bounding box center [1433, 78] width 24 height 24
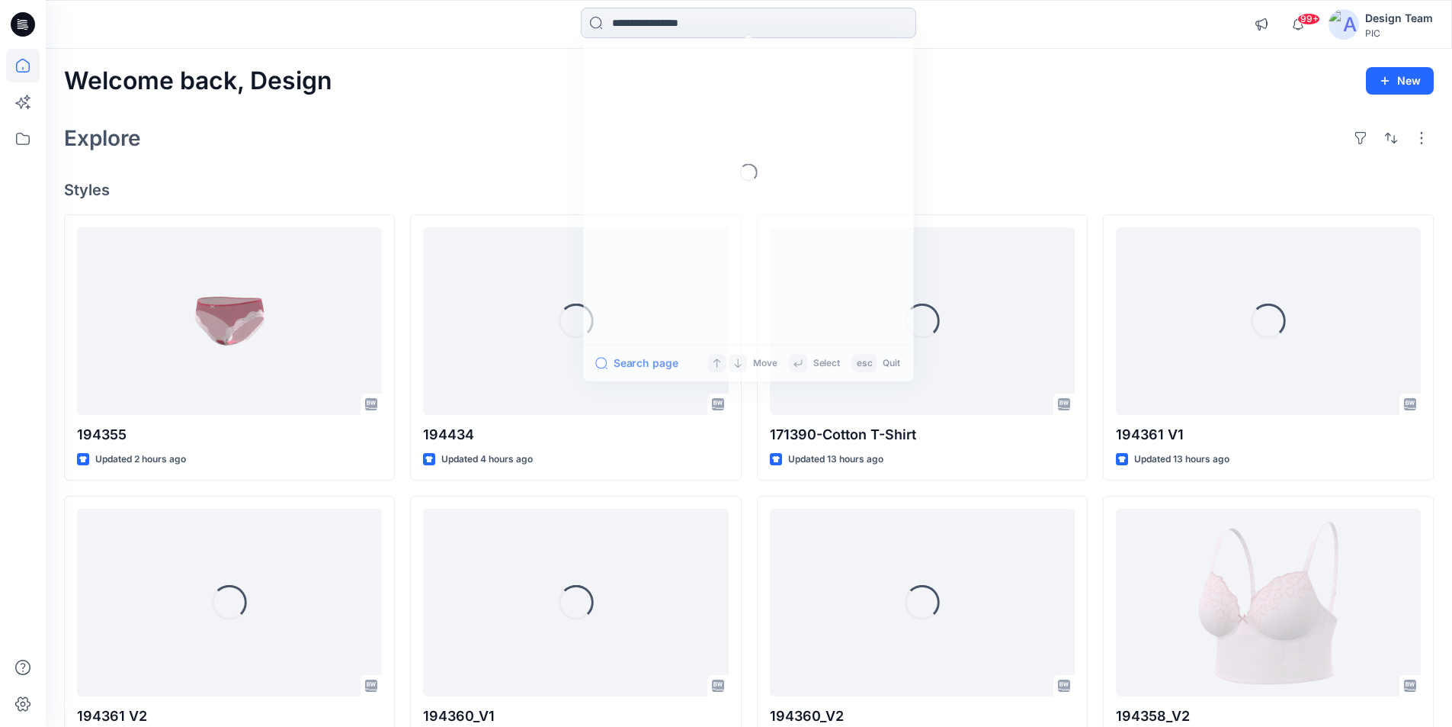
click at [705, 24] on input at bounding box center [748, 23] width 335 height 30
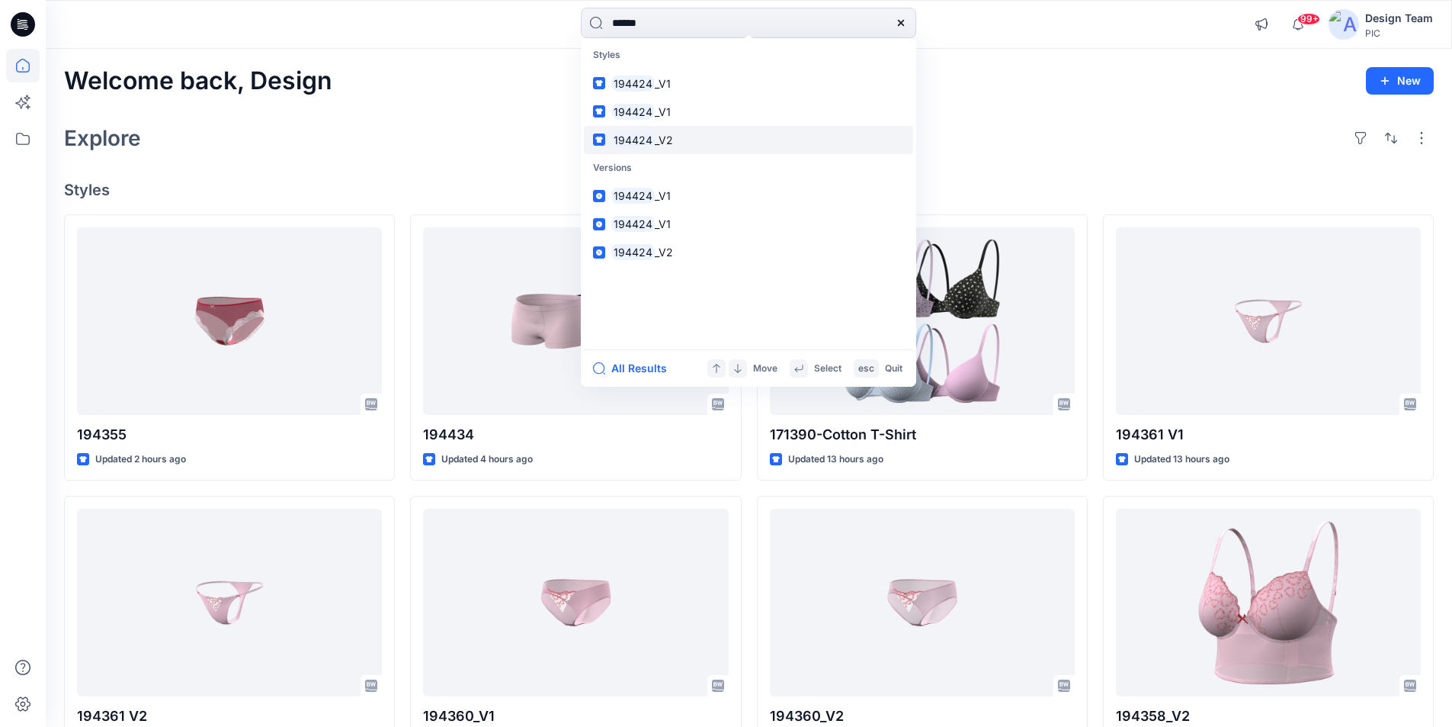
type input "******"
click at [655, 133] on span "_V2" at bounding box center [664, 139] width 18 height 13
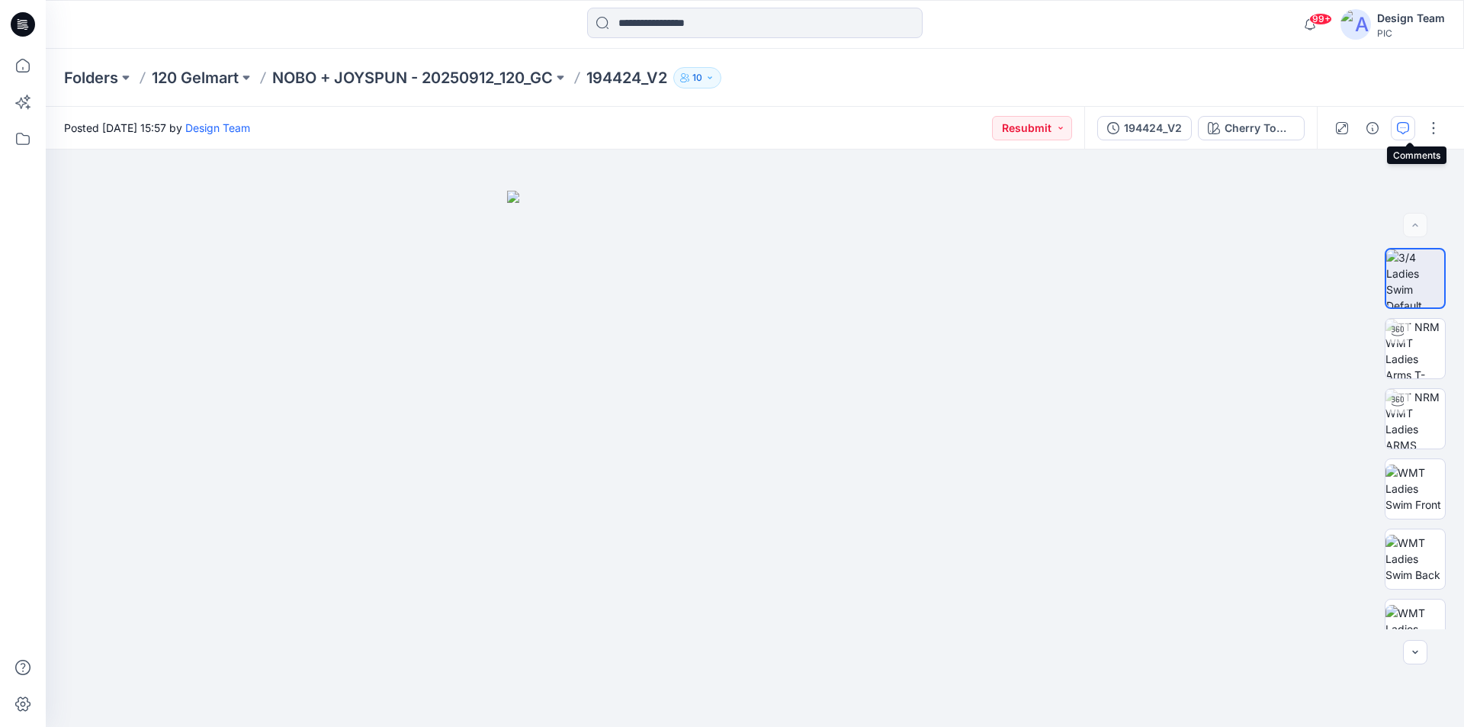
click at [1407, 124] on icon "button" at bounding box center [1403, 128] width 12 height 12
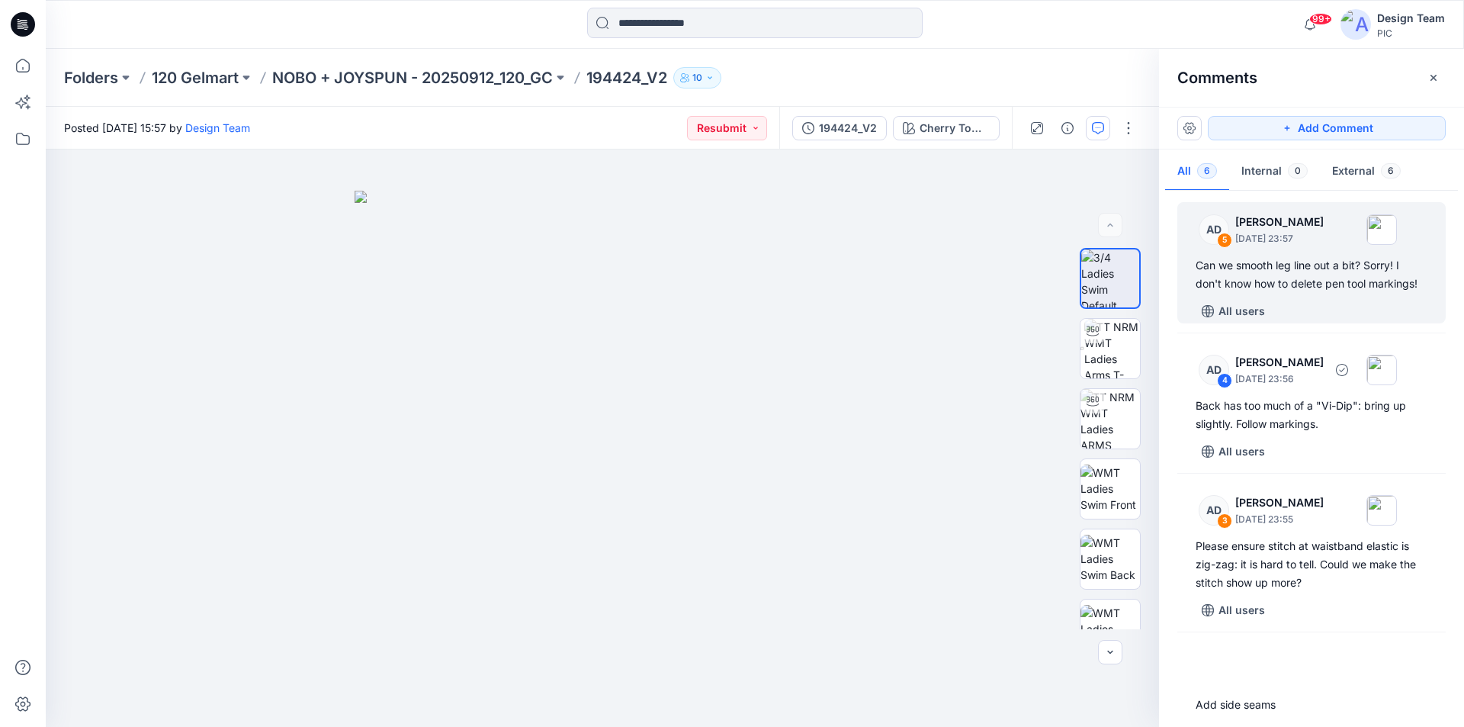
scroll to position [229, 0]
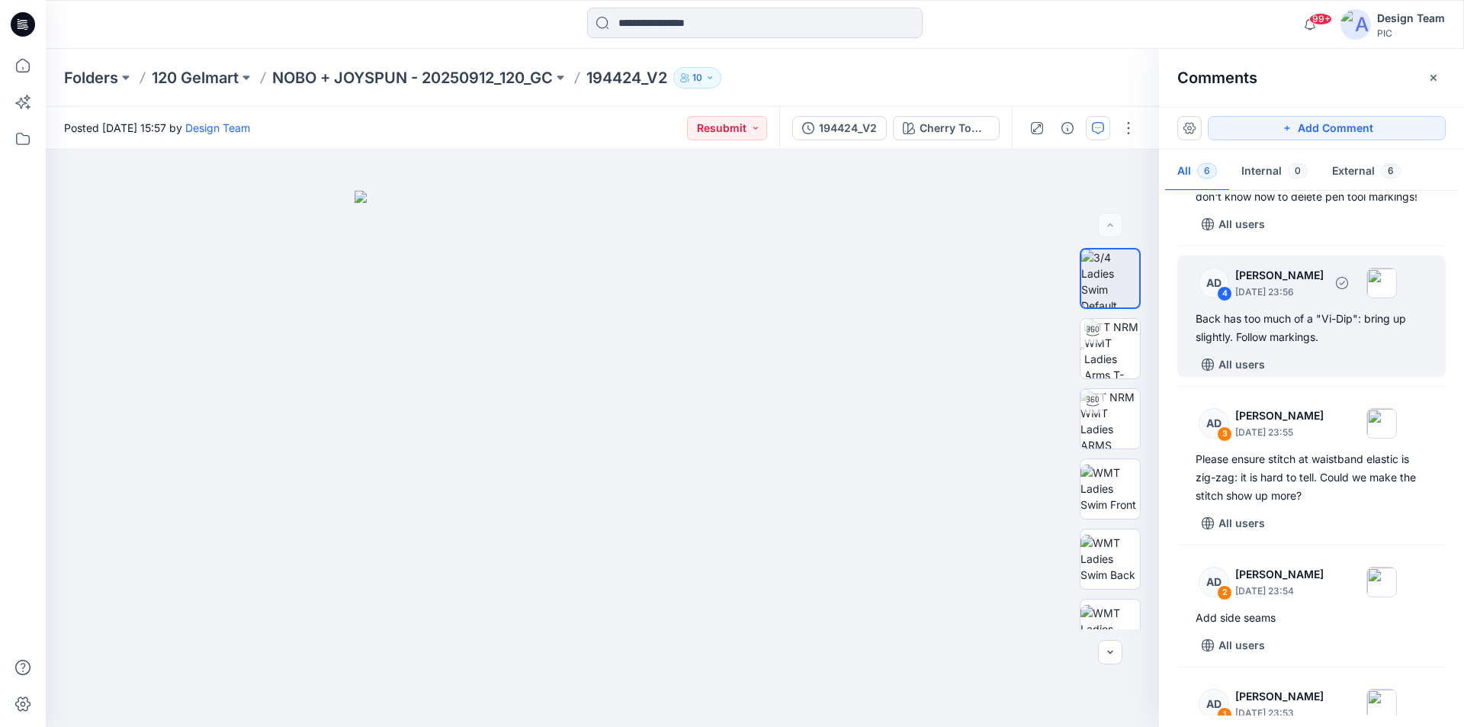
click at [1317, 320] on div "Back has too much of a "Vi-Dip": bring up slightly. Follow markings." at bounding box center [1311, 328] width 232 height 37
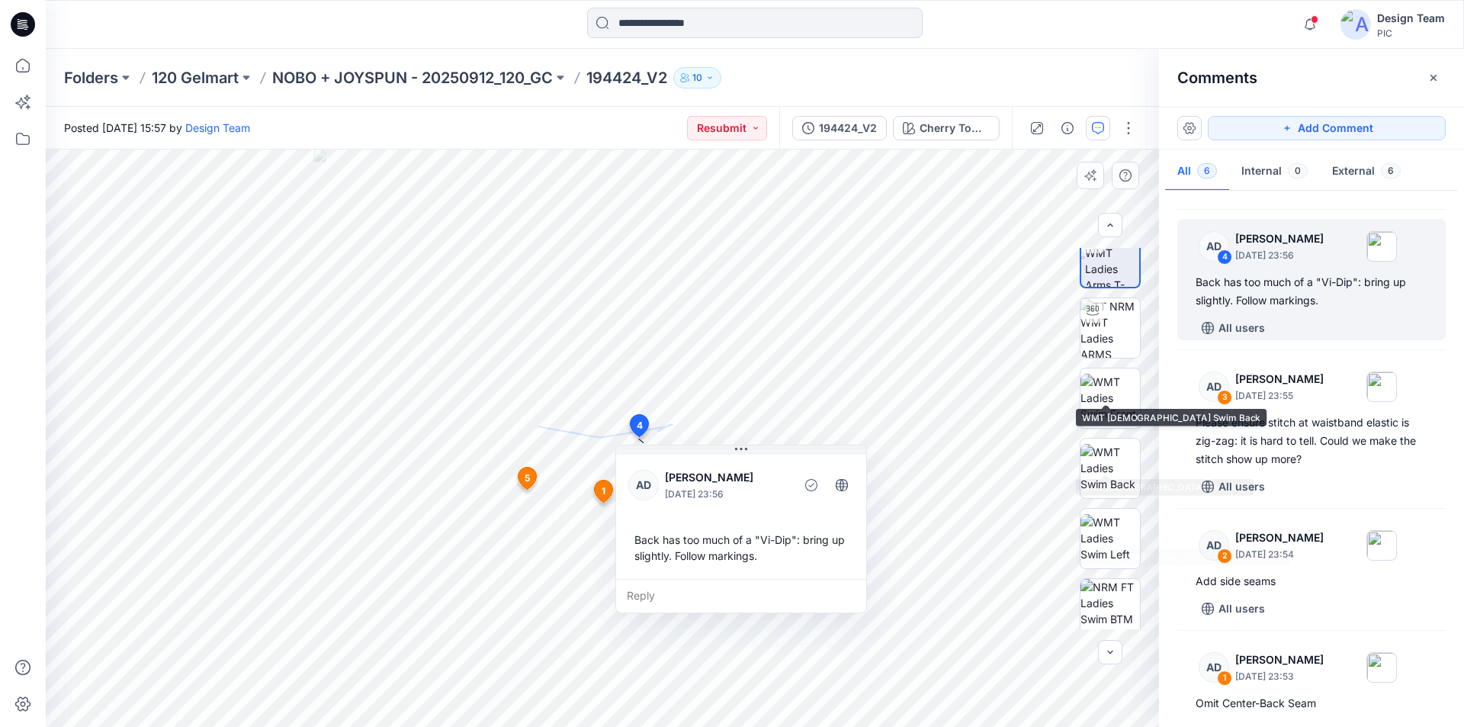
scroll to position [241, 0]
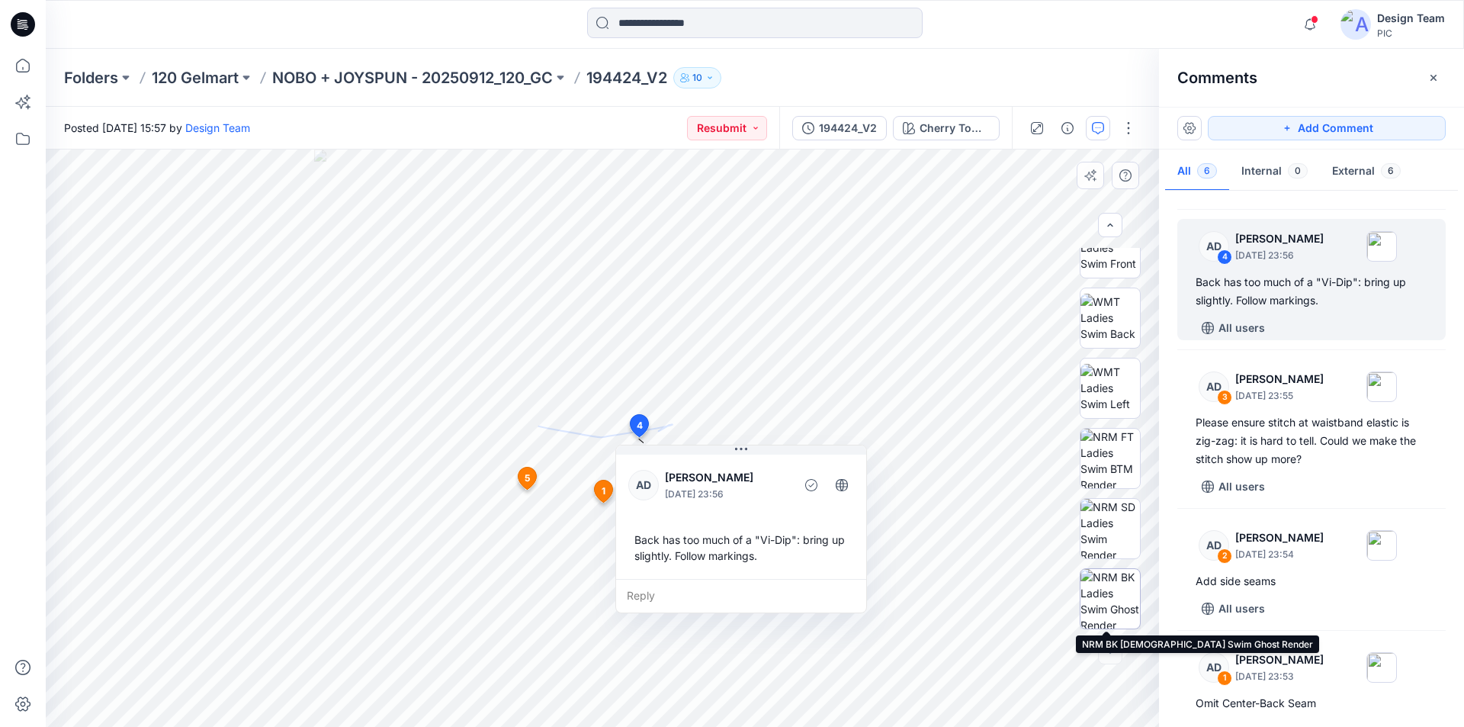
click at [1106, 601] on img at bounding box center [1109, 598] width 59 height 59
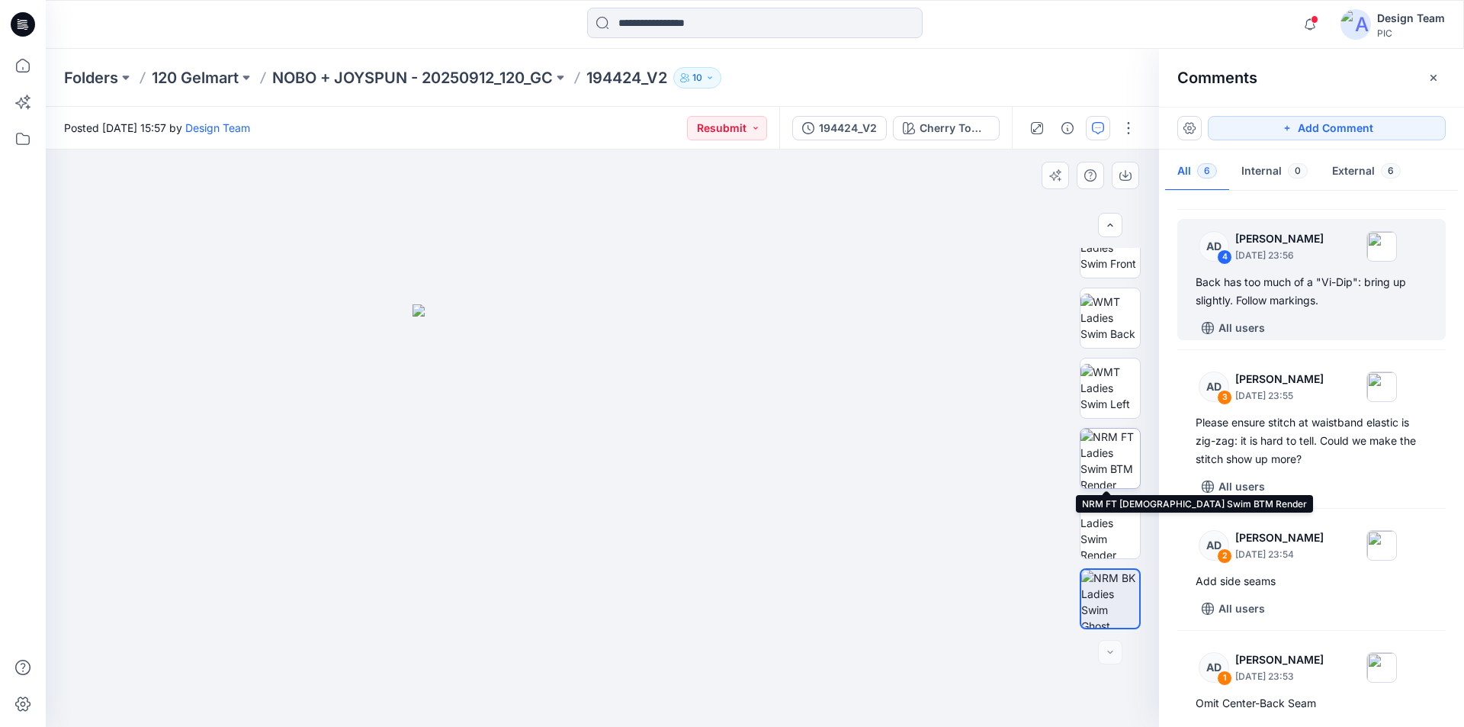
click at [1112, 447] on img at bounding box center [1109, 457] width 59 height 59
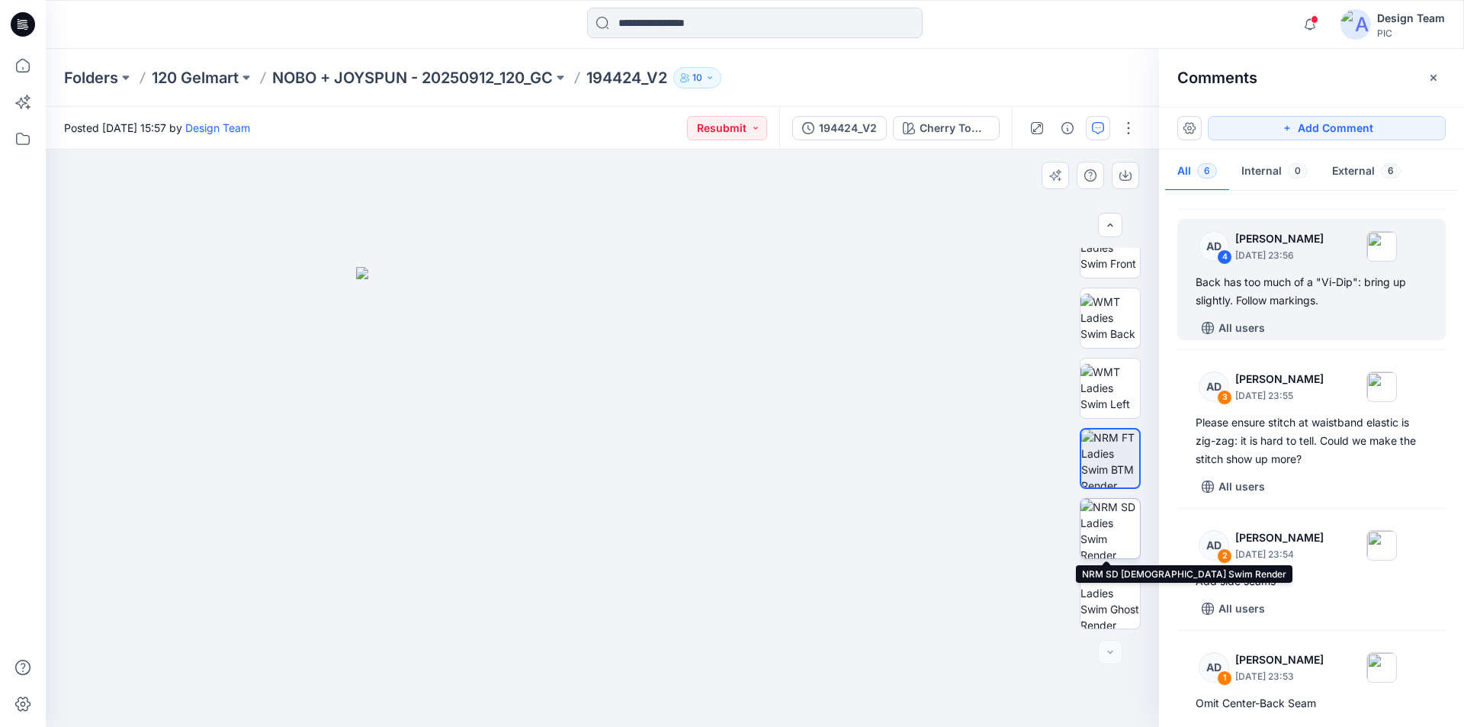
click at [1105, 513] on img at bounding box center [1109, 528] width 59 height 59
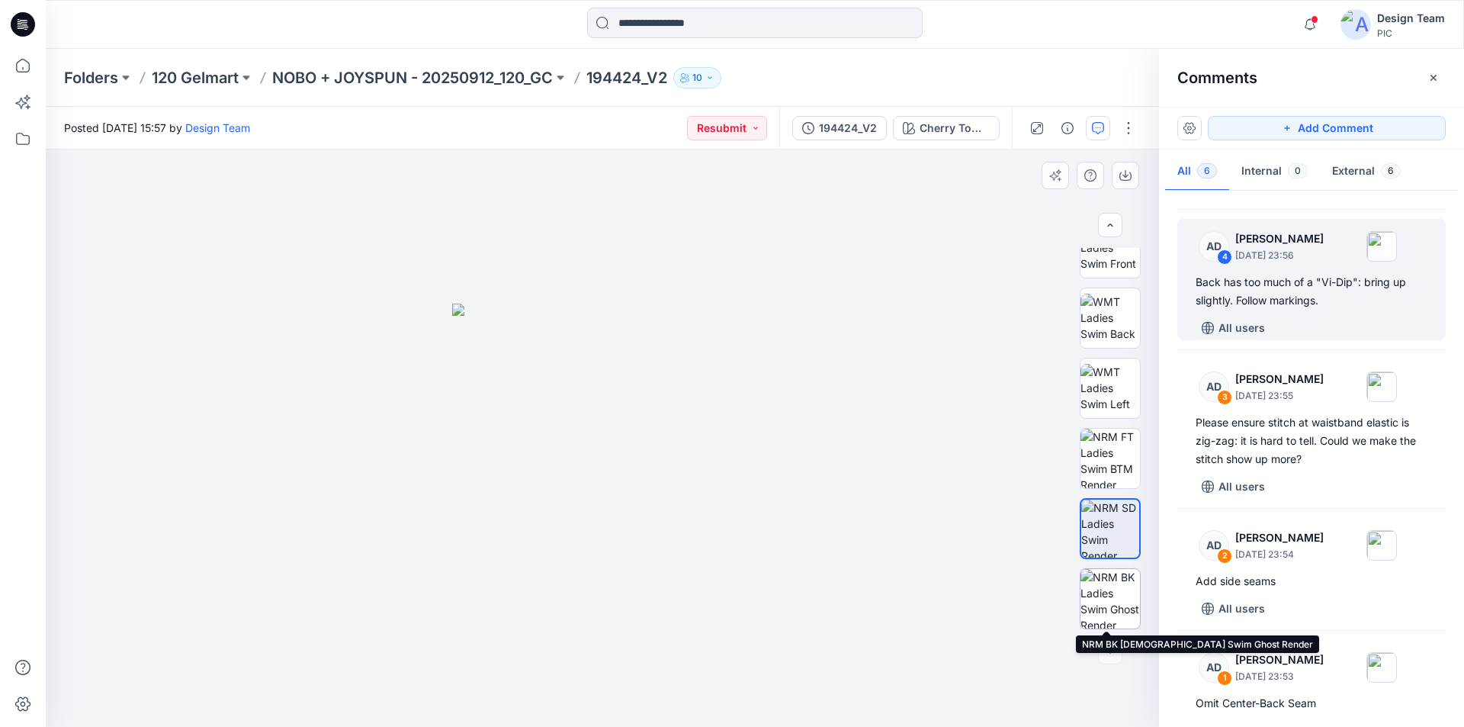
click at [1114, 595] on img at bounding box center [1109, 598] width 59 height 59
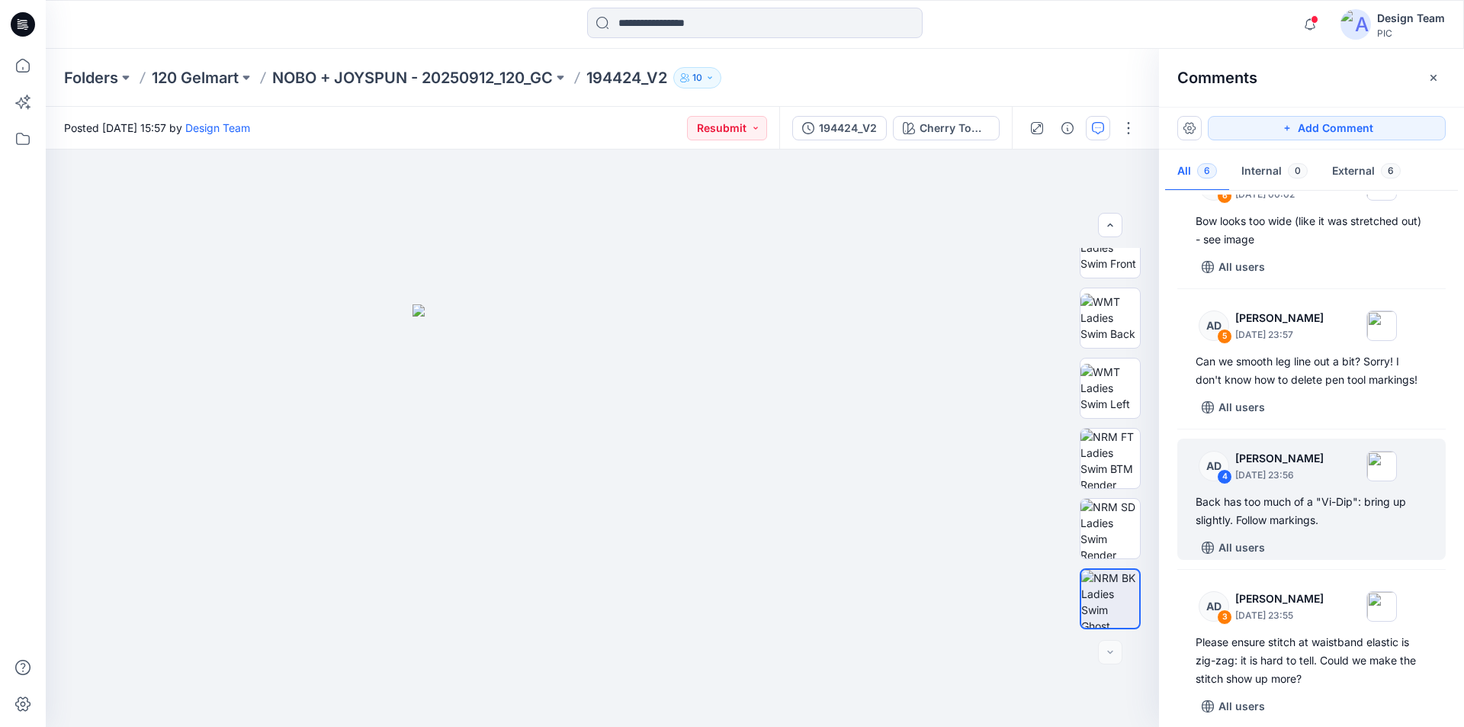
scroll to position [37, 0]
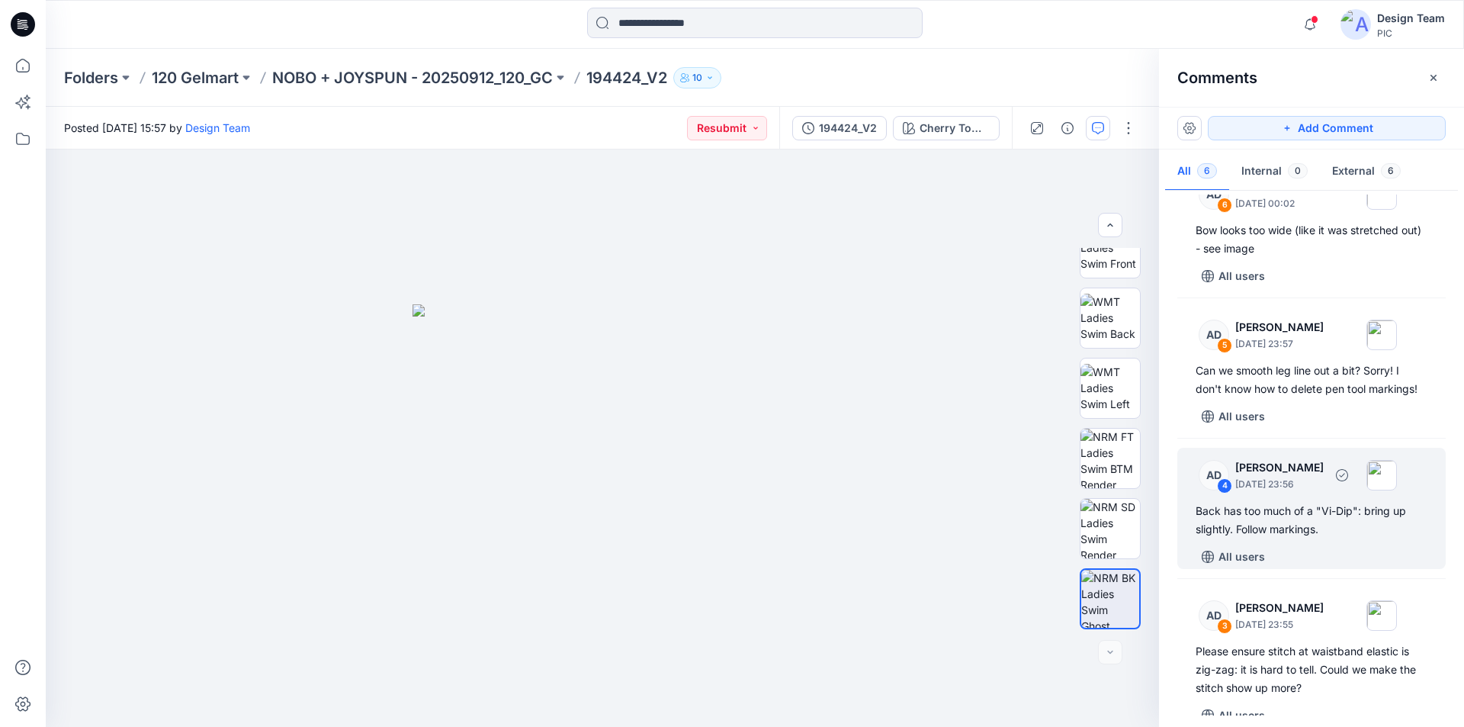
click at [1311, 510] on div "Back has too much of a "Vi-Dip": bring up slightly. Follow markings." at bounding box center [1311, 520] width 232 height 37
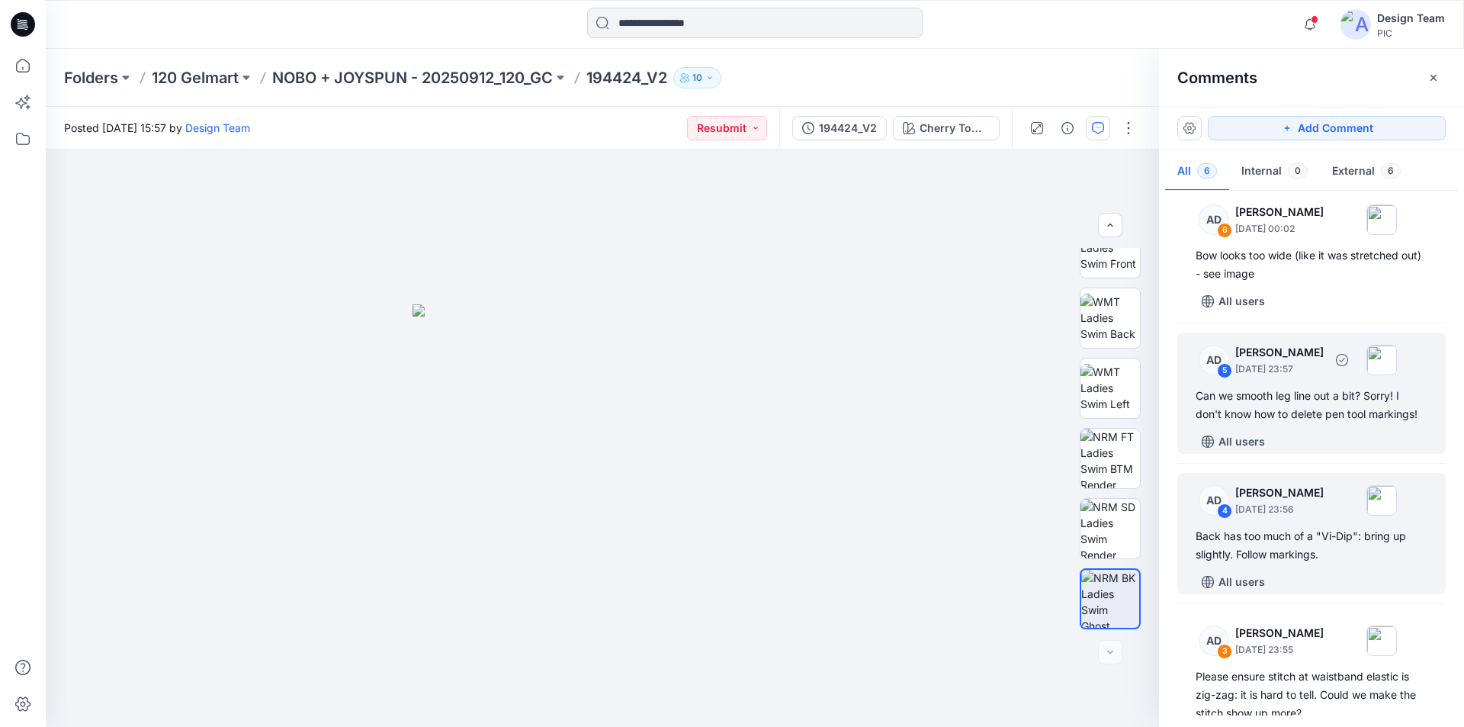
scroll to position [0, 0]
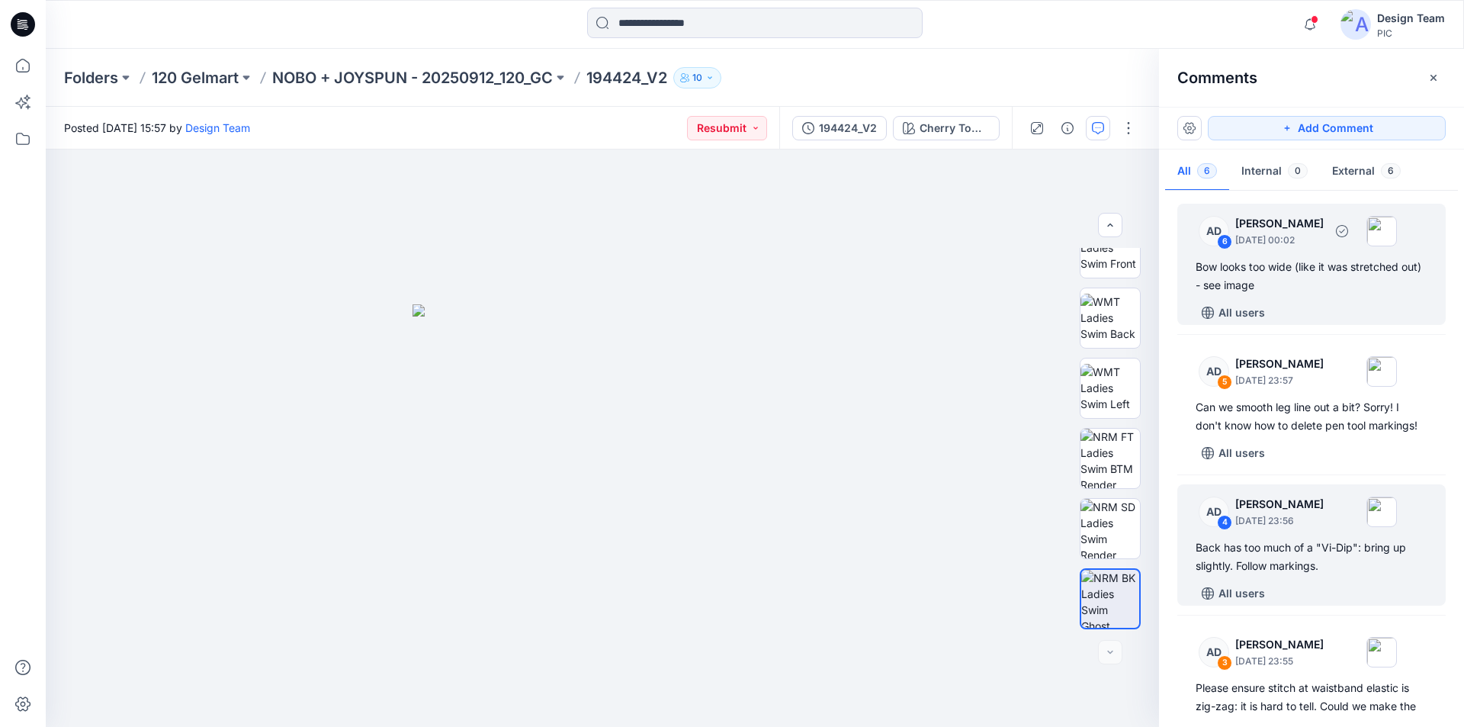
click at [1324, 300] on div "All users" at bounding box center [1320, 312] width 250 height 24
